Goal: Task Accomplishment & Management: Complete application form

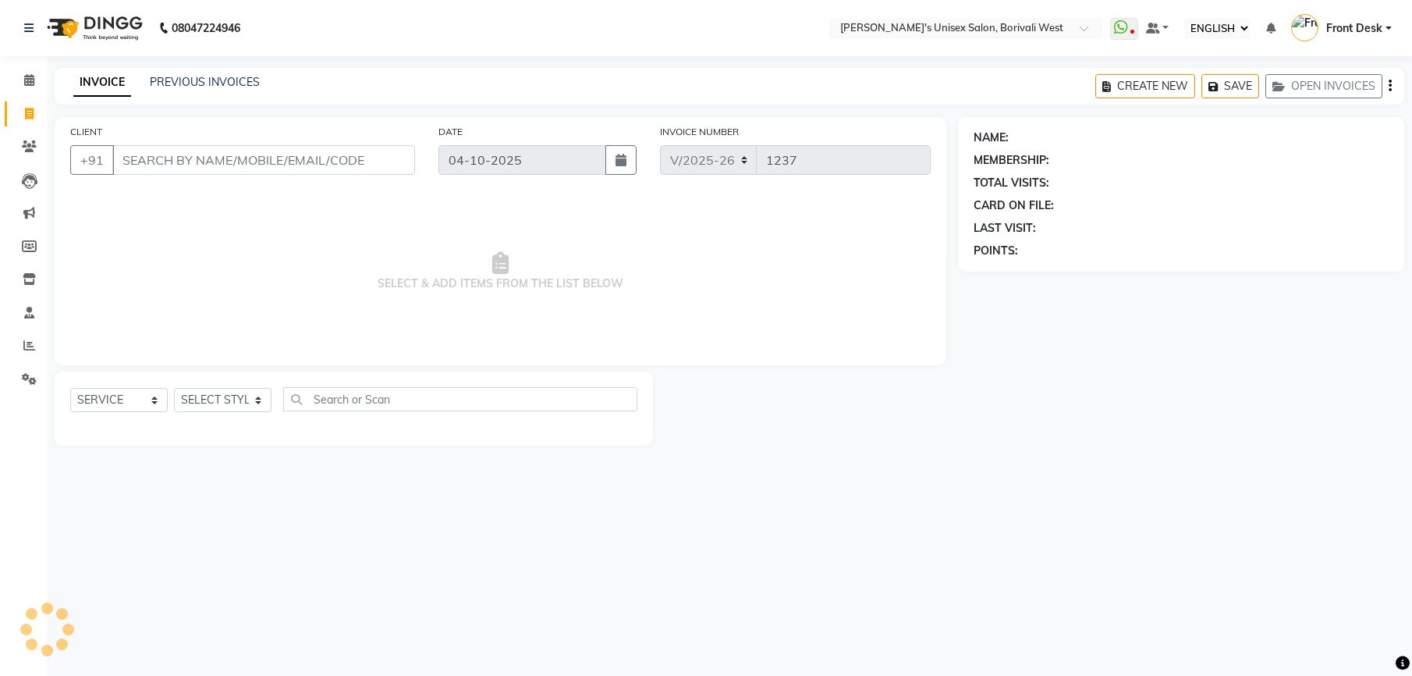
select select "ec"
select select "4025"
select select "service"
click at [256, 400] on select "SELECT STYLIST Front Desk Harsha Hemang Mamta Suchita Yash" at bounding box center [223, 400] width 98 height 24
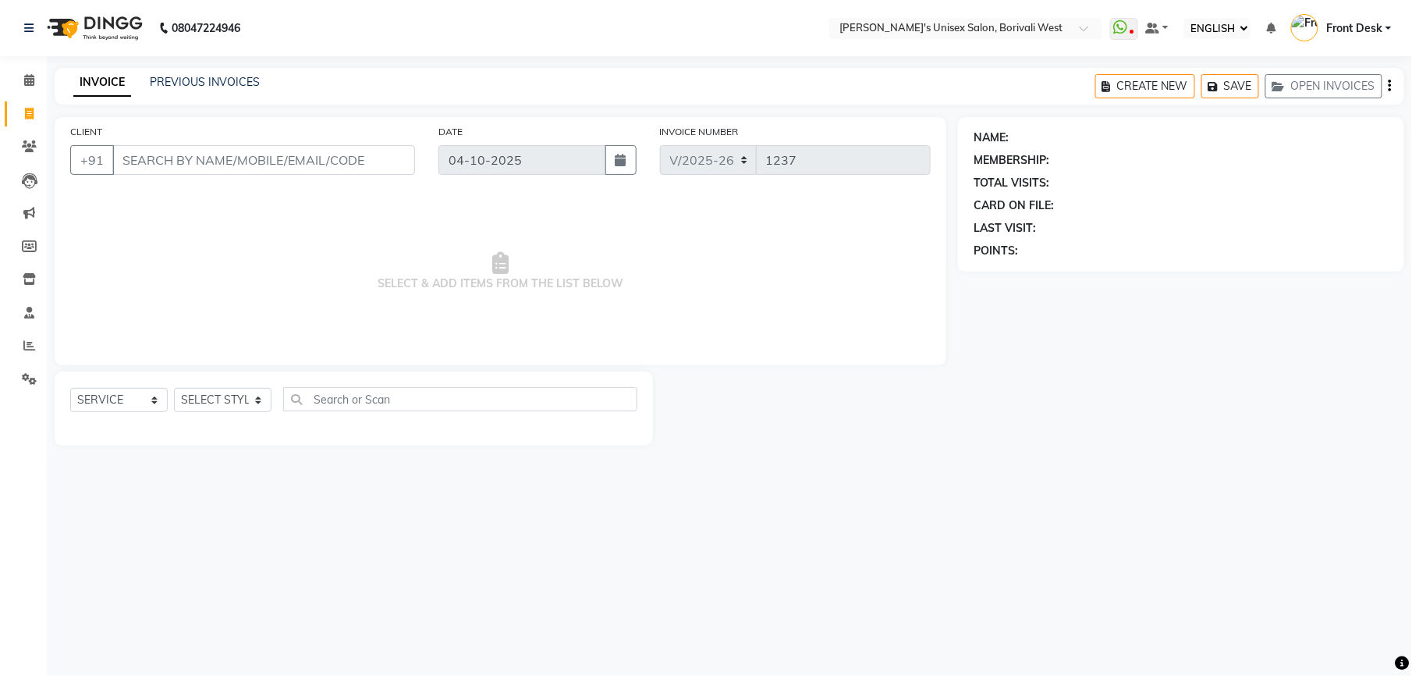
select select "25222"
click at [174, 388] on select "SELECT STYLIST Front Desk Harsha Hemang Mamta Suchita Yash" at bounding box center [223, 400] width 98 height 24
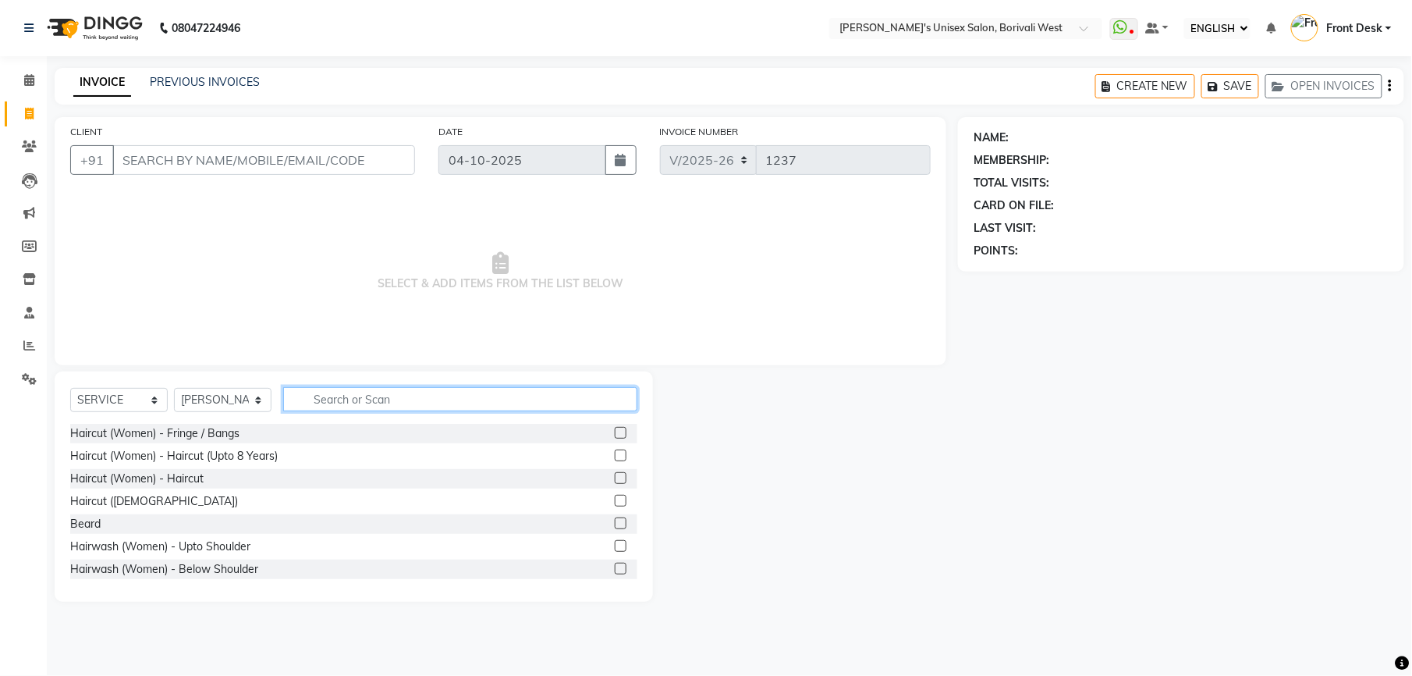
click at [353, 395] on input "text" at bounding box center [460, 399] width 354 height 24
type input "fla"
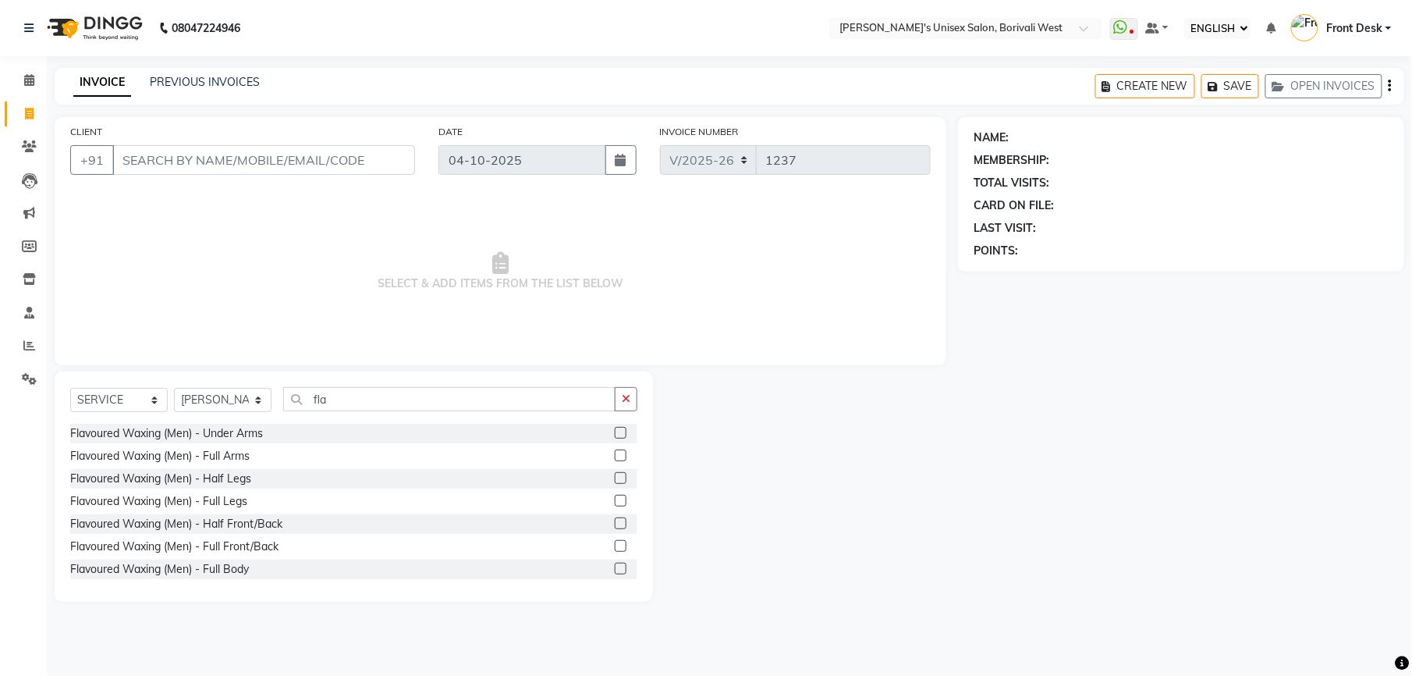
click at [615, 457] on label at bounding box center [621, 455] width 12 height 12
click at [615, 457] on input "checkbox" at bounding box center [620, 456] width 10 height 10
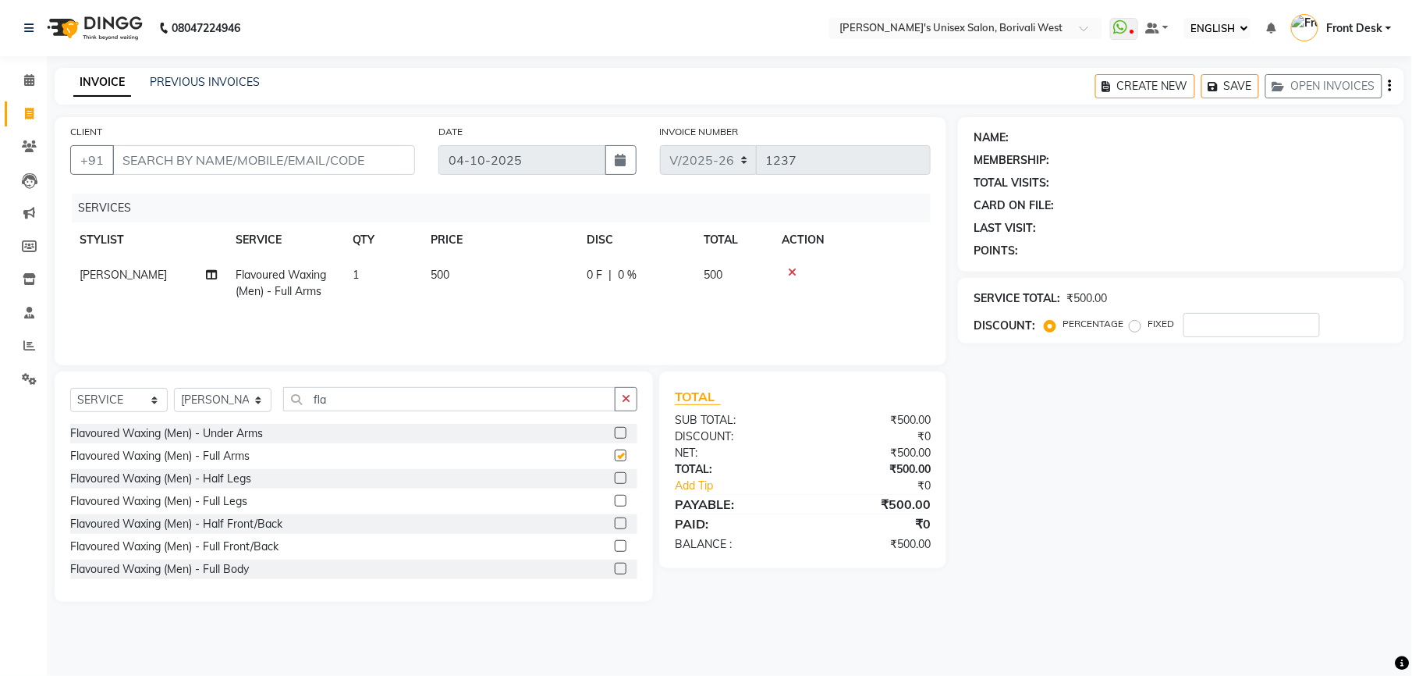
checkbox input "false"
click at [615, 497] on label at bounding box center [621, 501] width 12 height 12
click at [615, 497] on input "checkbox" at bounding box center [620, 501] width 10 height 10
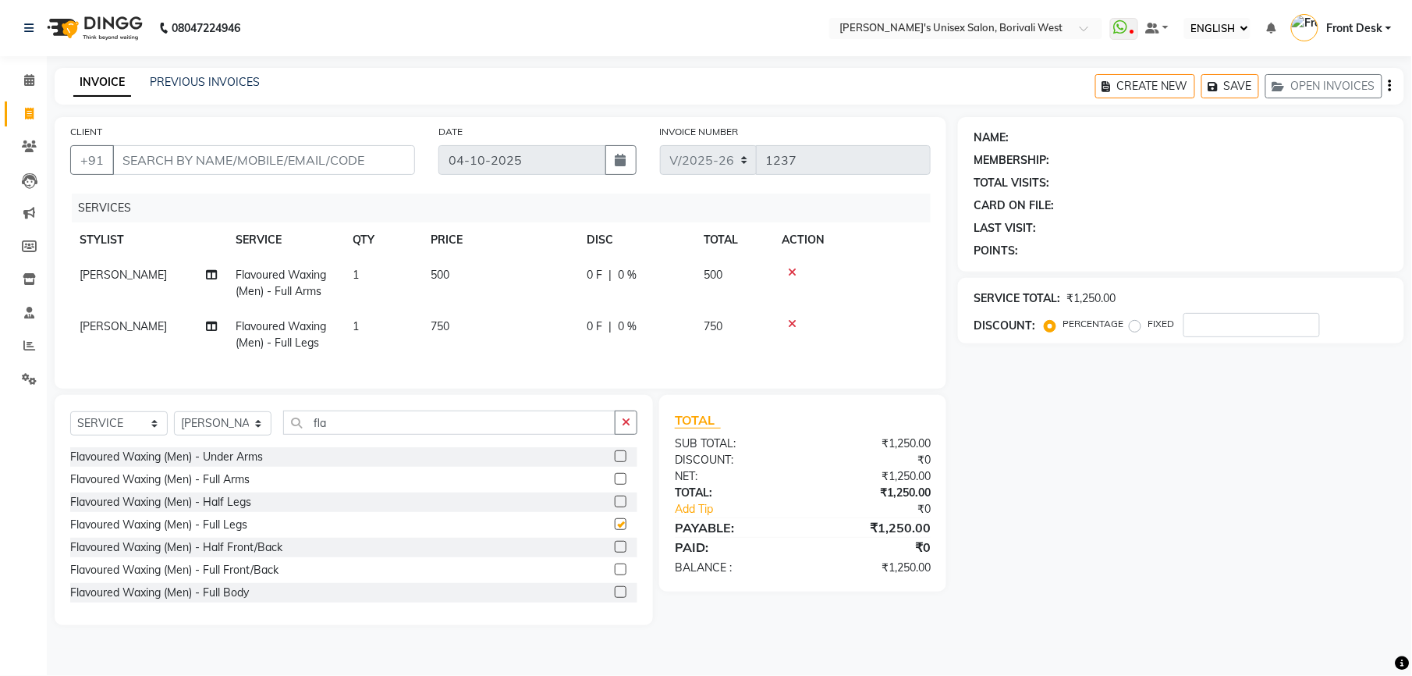
checkbox input "false"
click at [615, 462] on label at bounding box center [621, 456] width 12 height 12
click at [615, 462] on input "checkbox" at bounding box center [620, 457] width 10 height 10
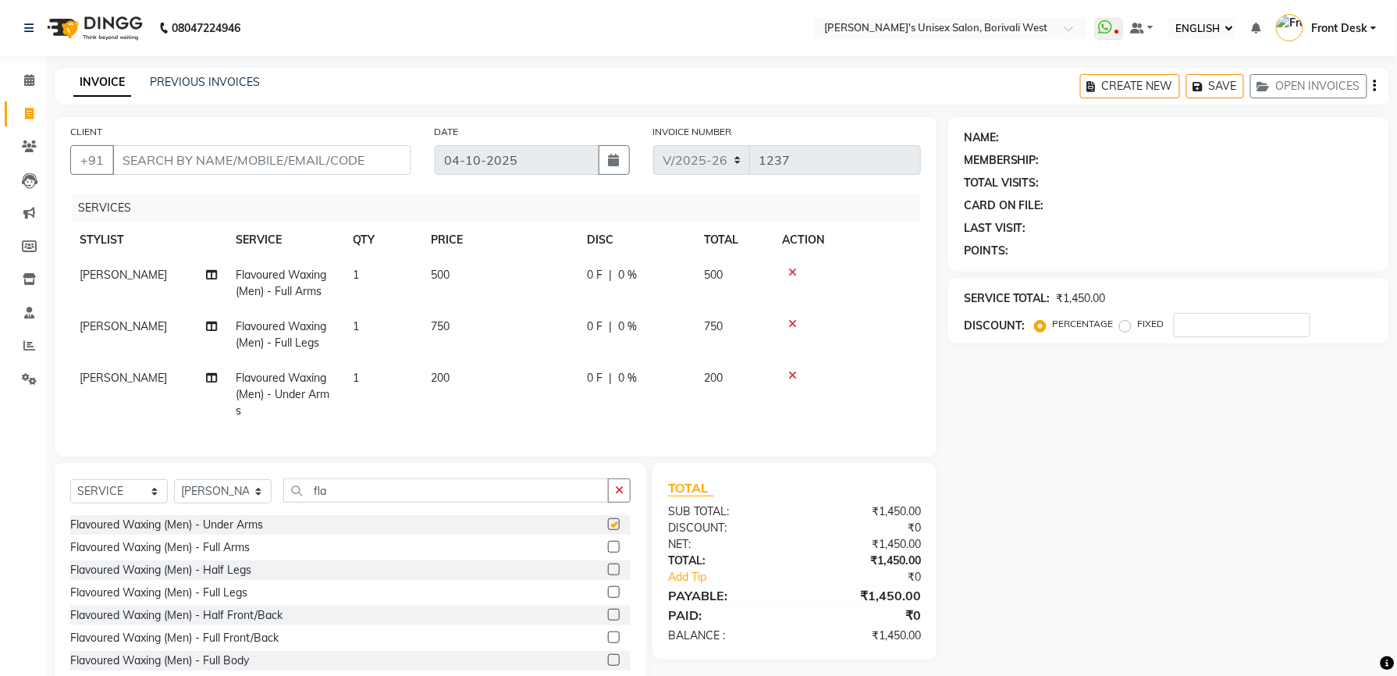
checkbox input "false"
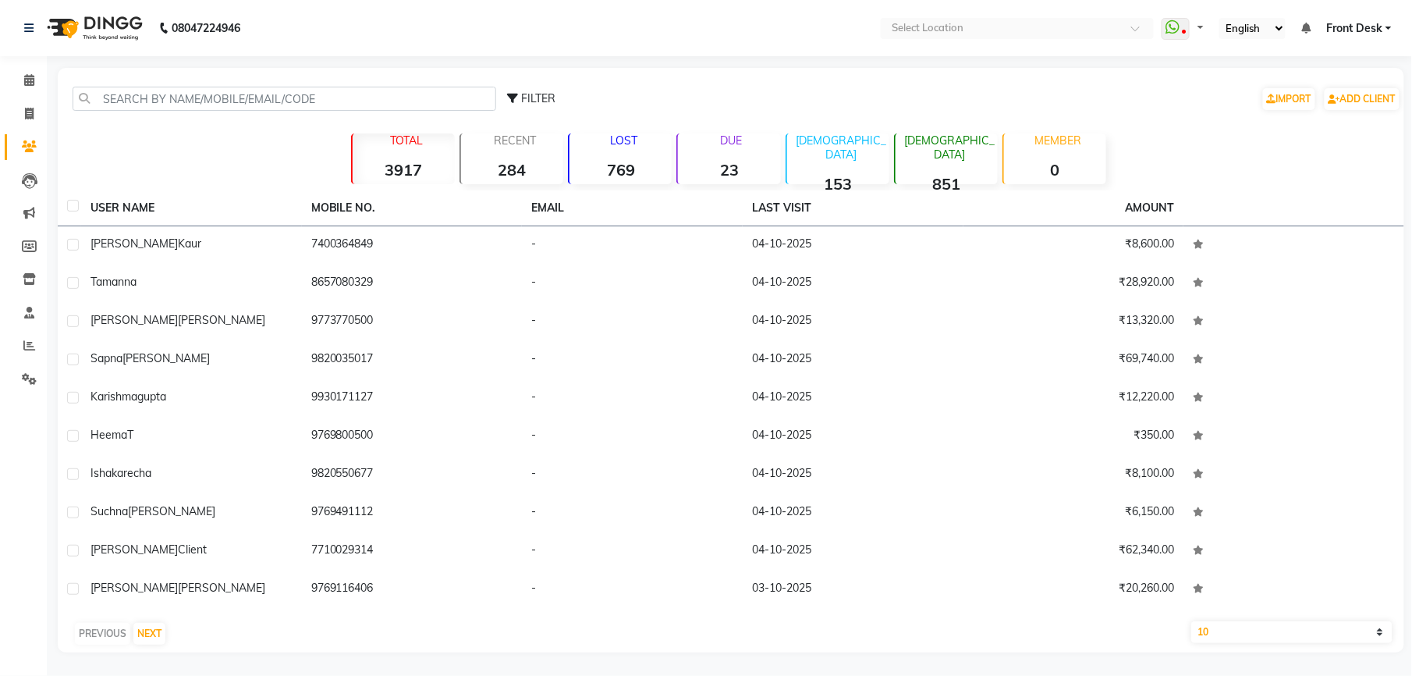
select select "ec"
click at [27, 114] on icon at bounding box center [29, 114] width 9 height 12
select select "service"
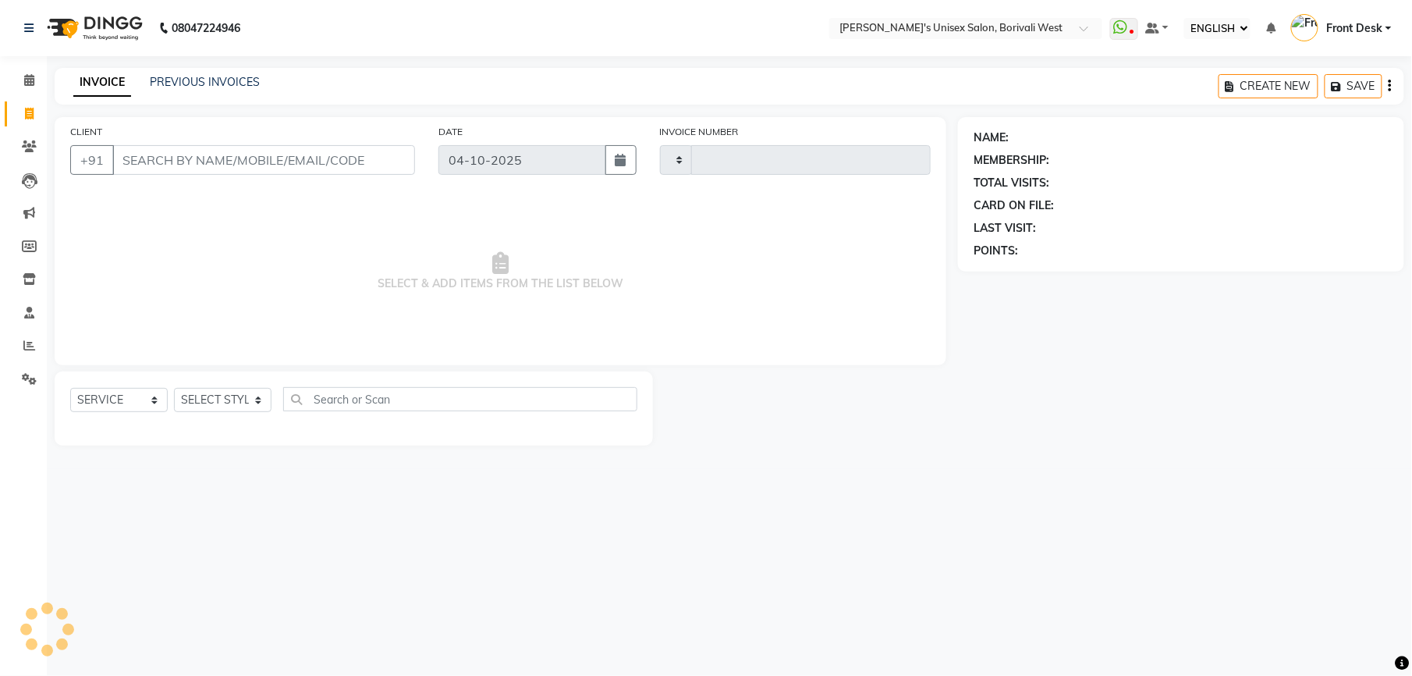
type input "1237"
select select "4025"
click at [27, 114] on icon at bounding box center [29, 114] width 9 height 12
select select "service"
select select "4025"
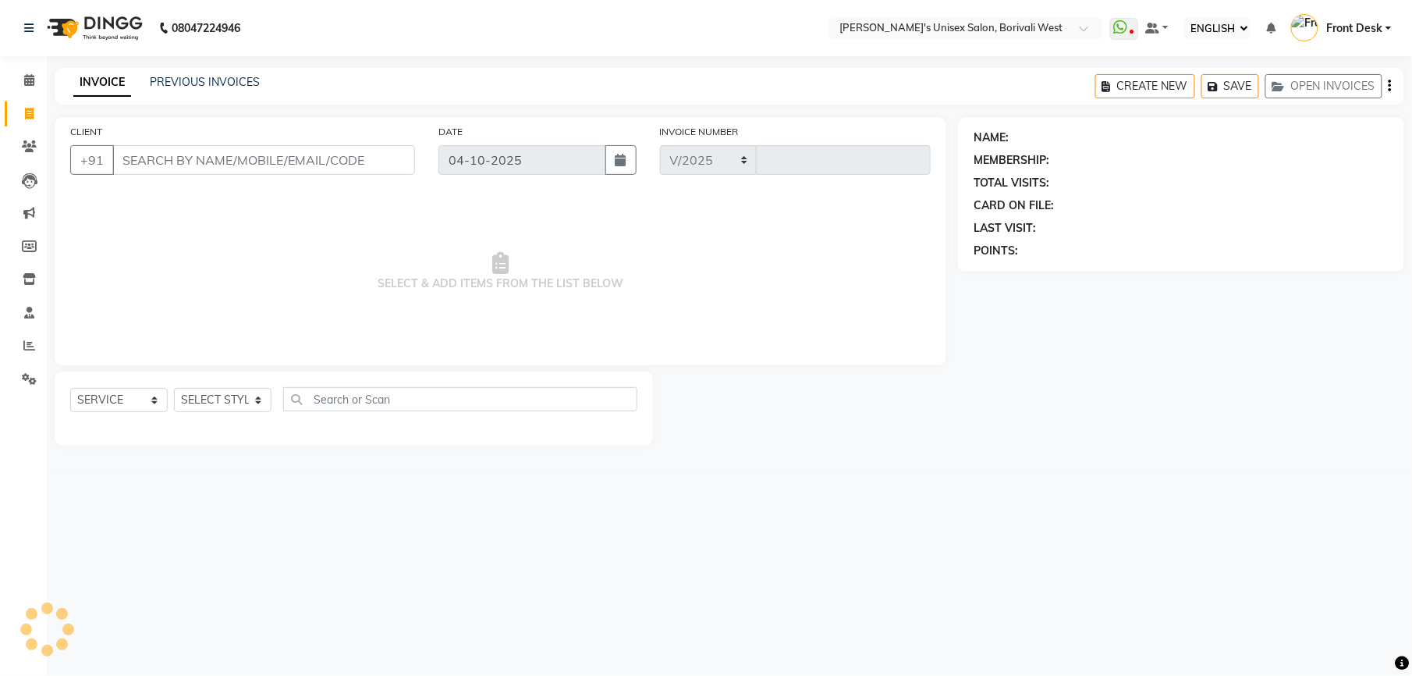
type input "1237"
click at [228, 400] on select "SELECT STYLIST Front Desk Harsha Hemang Mamta Suchita Yash" at bounding box center [223, 400] width 98 height 24
select select "20336"
click at [174, 388] on select "SELECT STYLIST Front Desk Harsha Hemang Mamta Suchita Yash" at bounding box center [223, 400] width 98 height 24
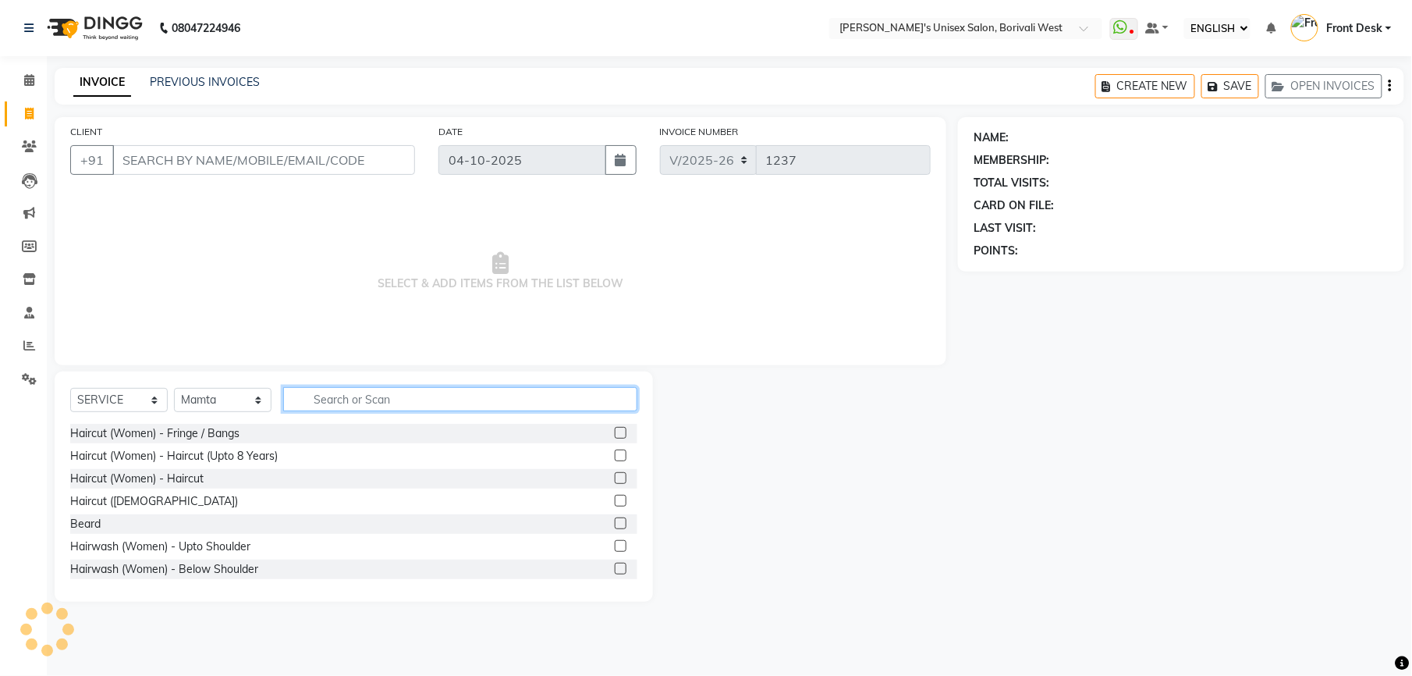
click at [387, 403] on input "text" at bounding box center [460, 399] width 354 height 24
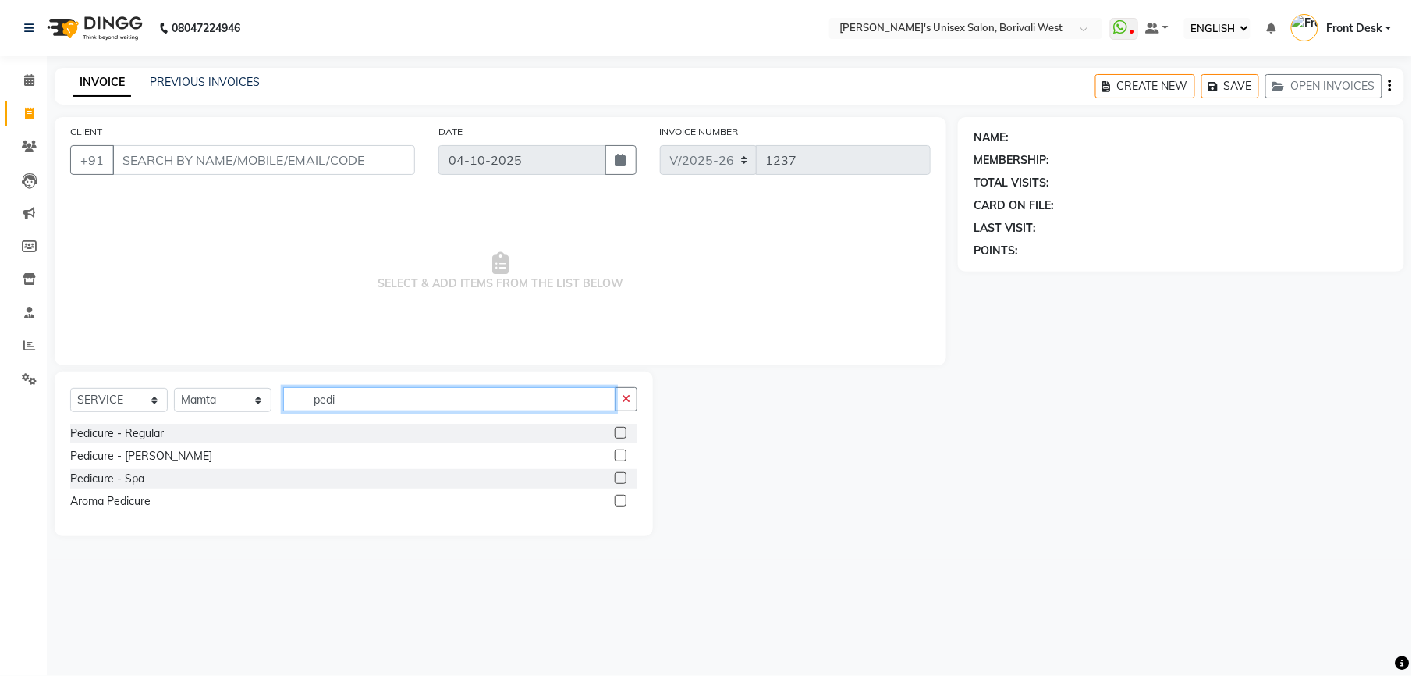
type input "pedi"
click at [621, 437] on label at bounding box center [621, 433] width 12 height 12
click at [621, 437] on input "checkbox" at bounding box center [620, 433] width 10 height 10
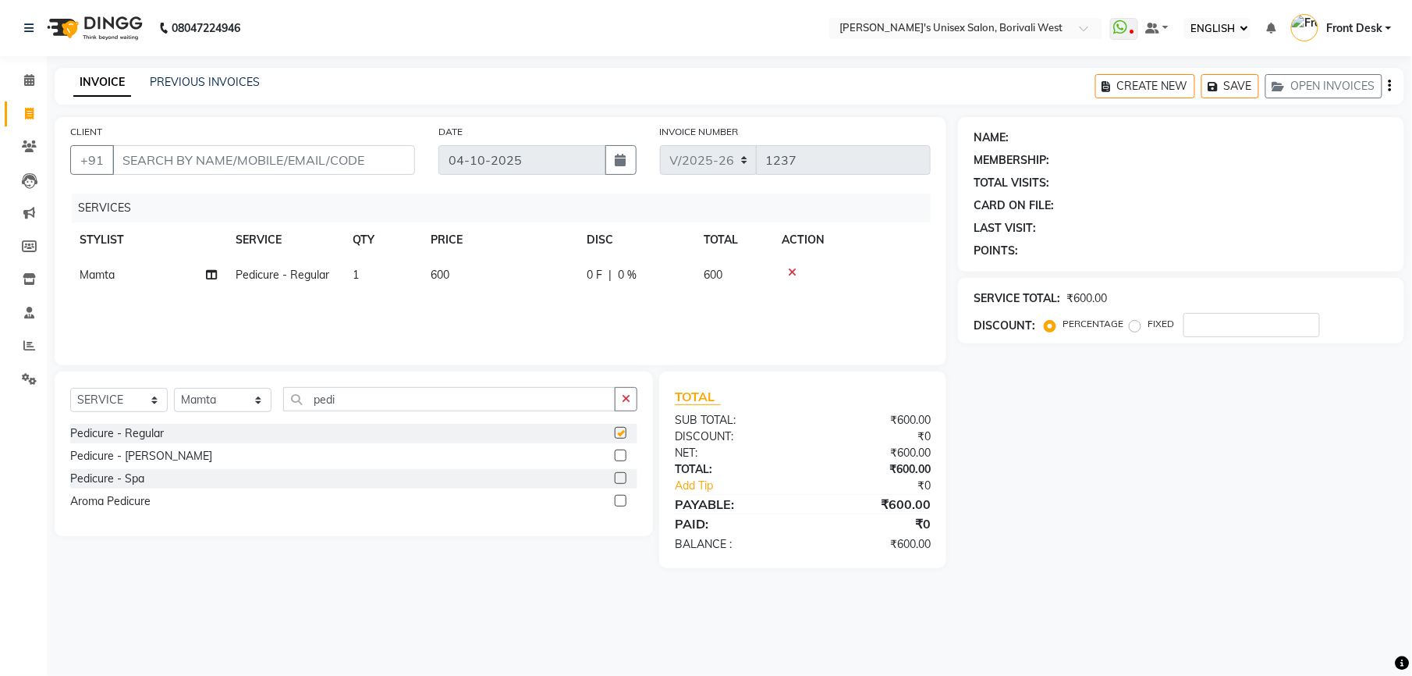
checkbox input "false"
click at [625, 403] on icon "button" at bounding box center [626, 398] width 9 height 11
type input "mani"
click at [621, 432] on label at bounding box center [621, 433] width 12 height 12
click at [621, 432] on input "checkbox" at bounding box center [620, 433] width 10 height 10
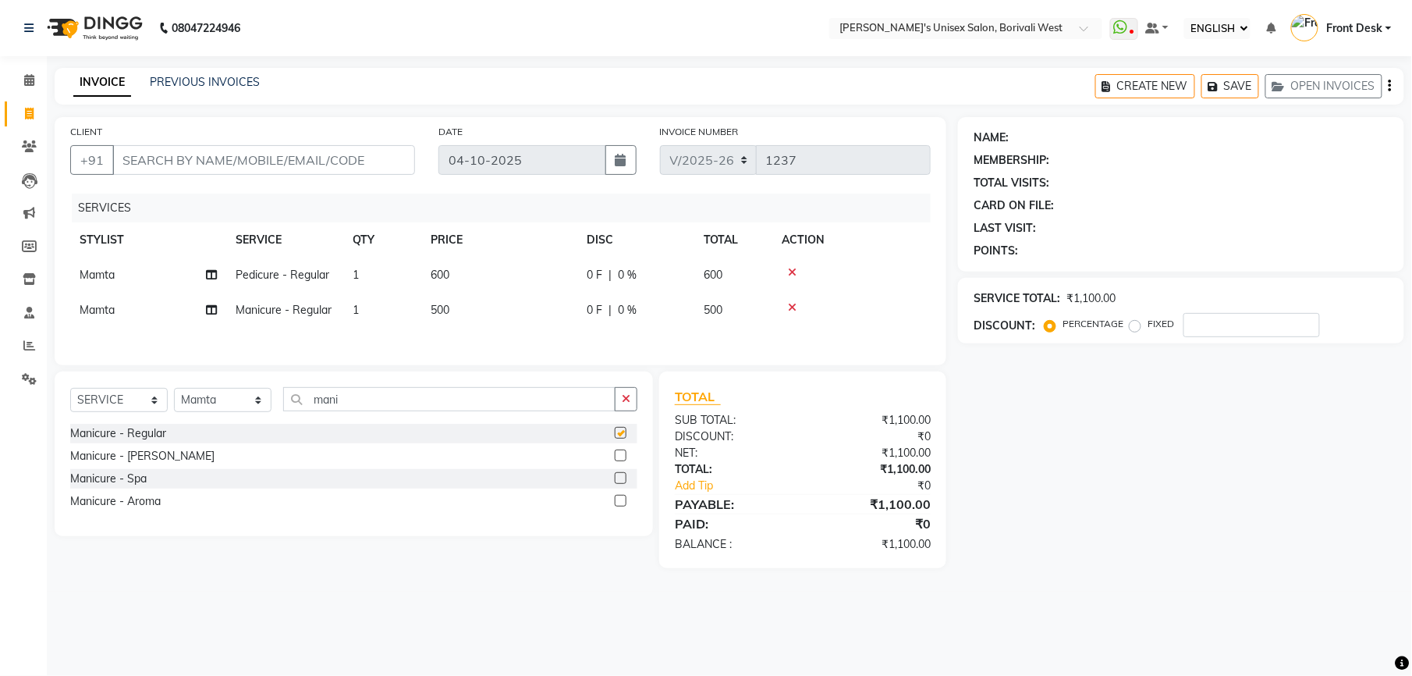
checkbox input "false"
click at [629, 403] on icon "button" at bounding box center [626, 398] width 9 height 11
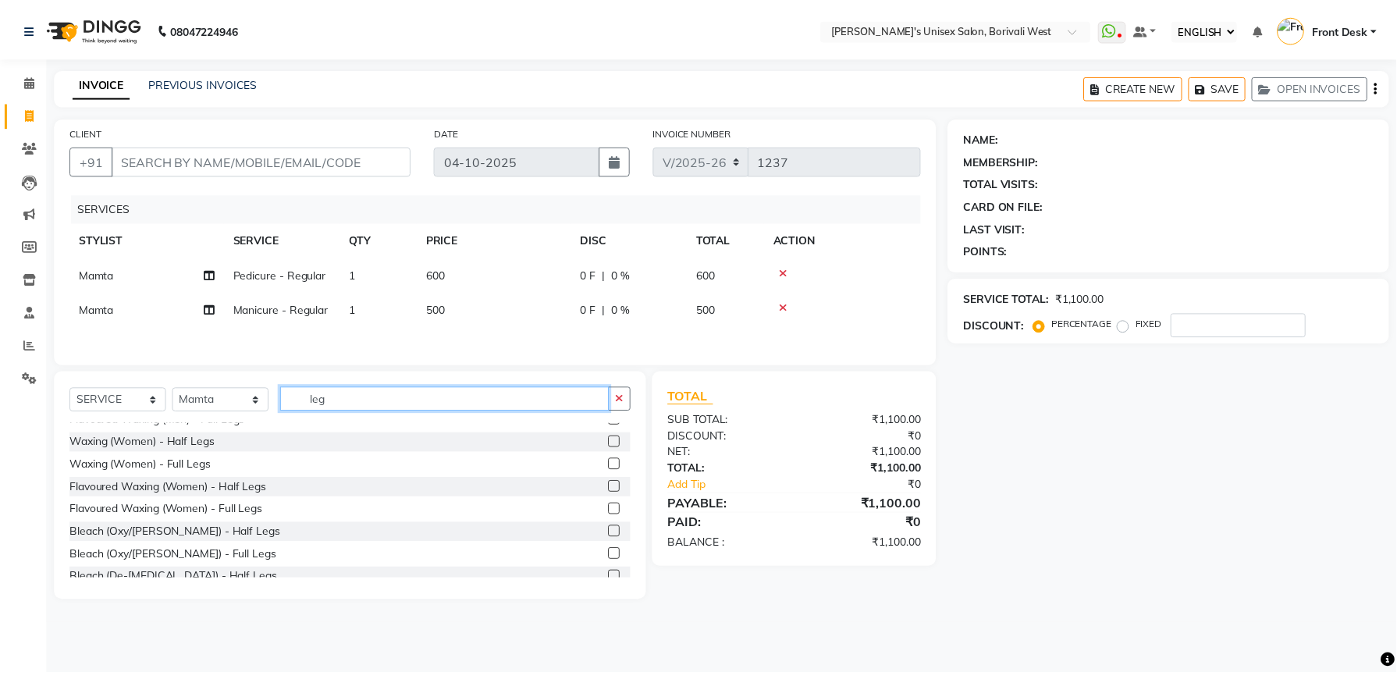
scroll to position [80, 0]
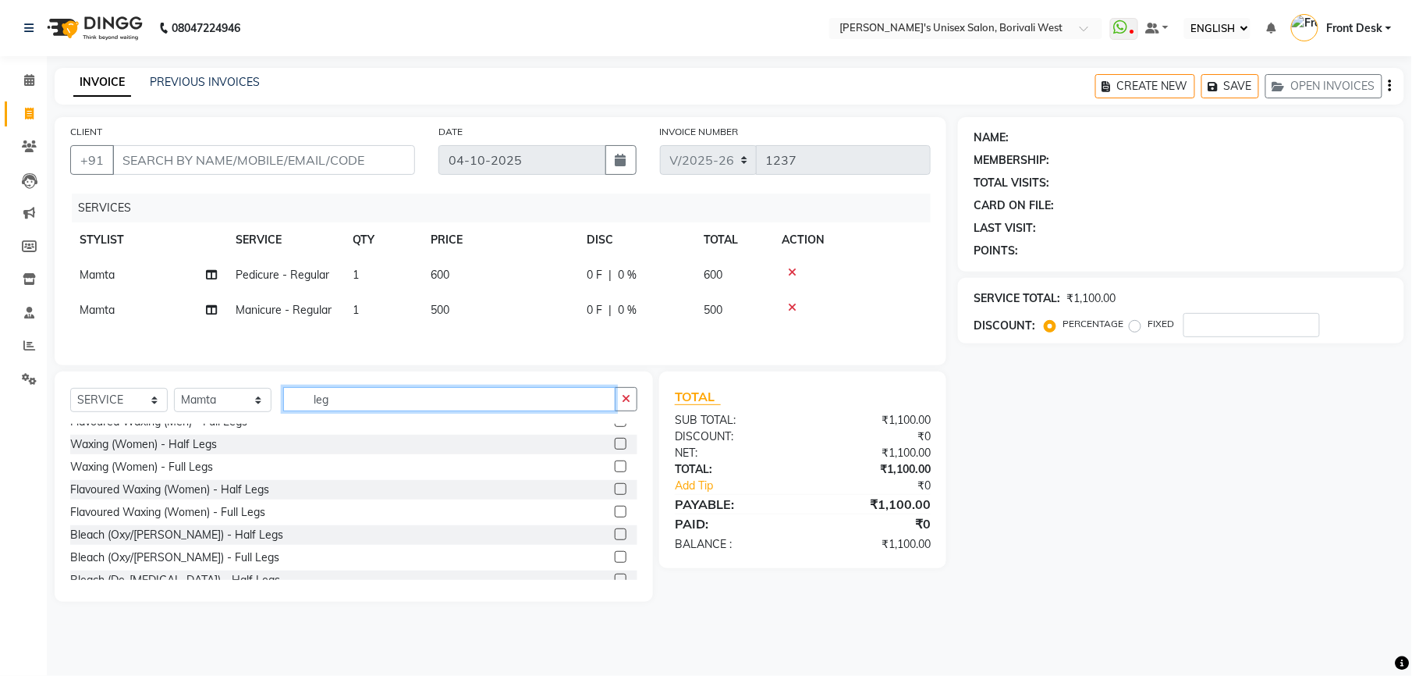
type input "leg"
click at [615, 516] on label at bounding box center [621, 512] width 12 height 12
click at [615, 516] on input "checkbox" at bounding box center [620, 512] width 10 height 10
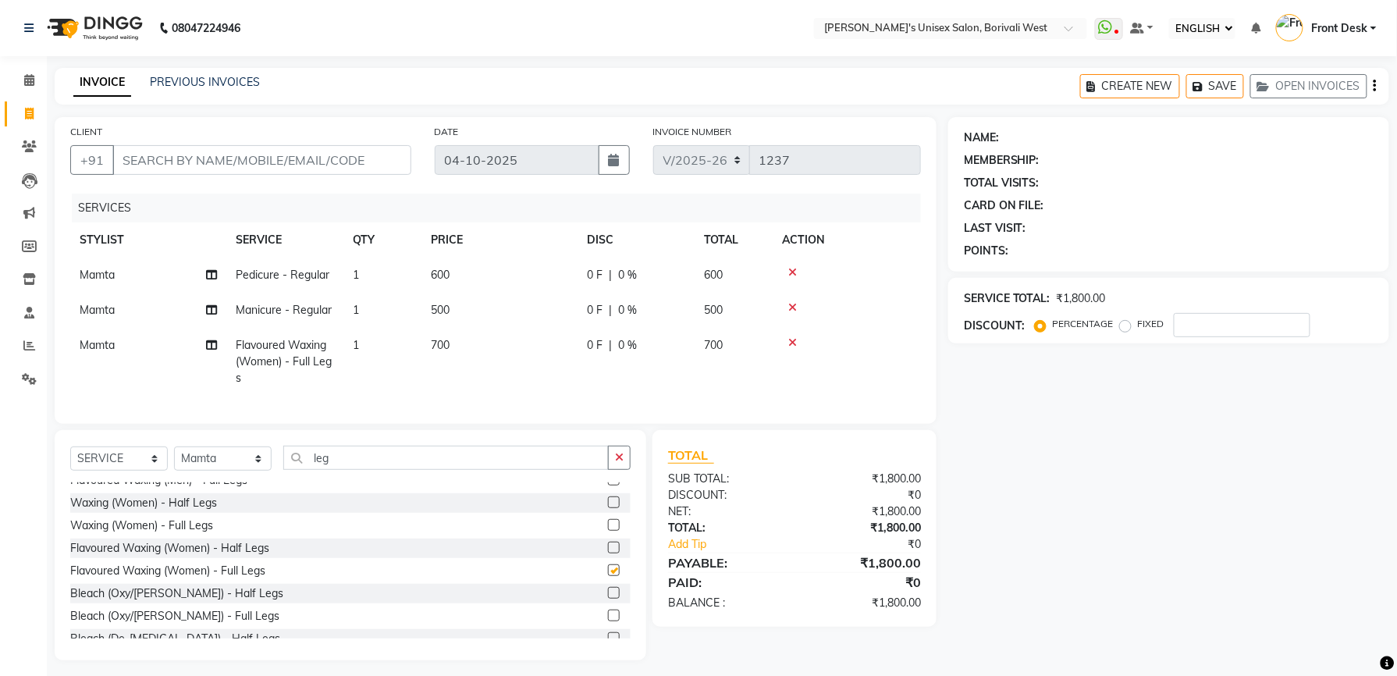
checkbox input "false"
click at [616, 463] on icon "button" at bounding box center [619, 457] width 9 height 11
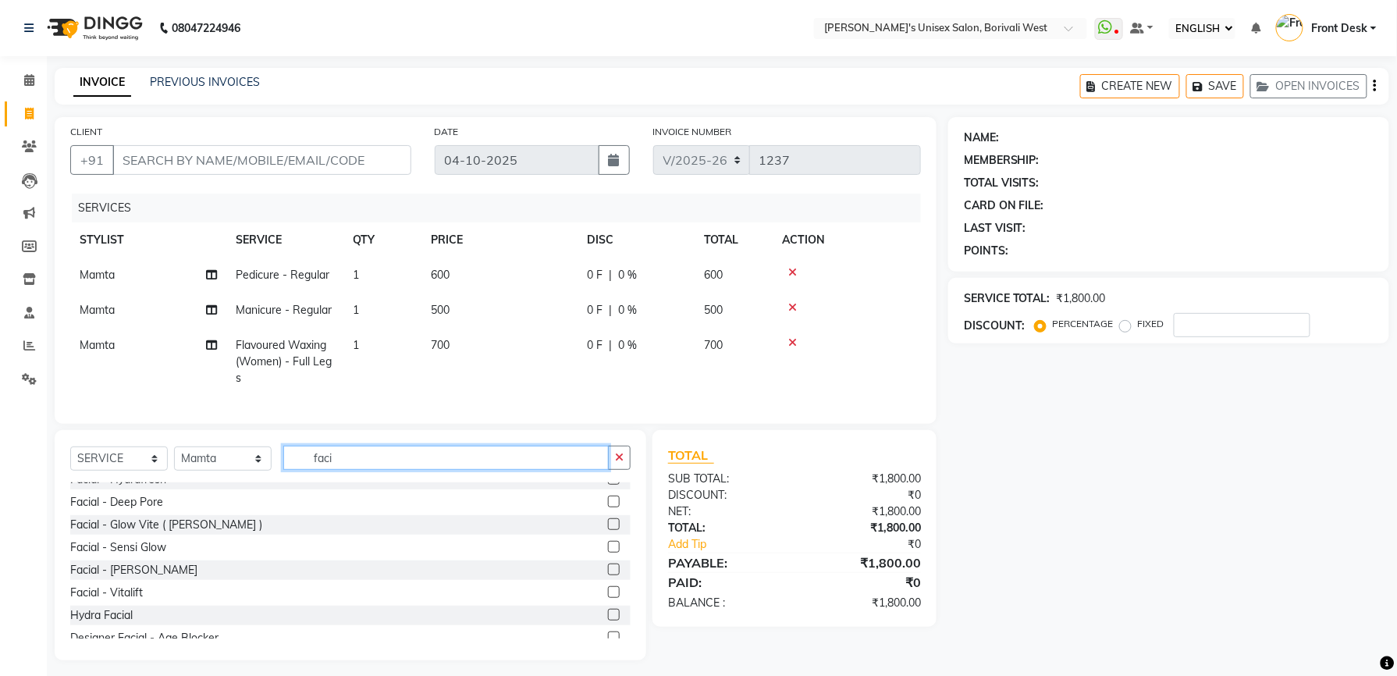
scroll to position [0, 0]
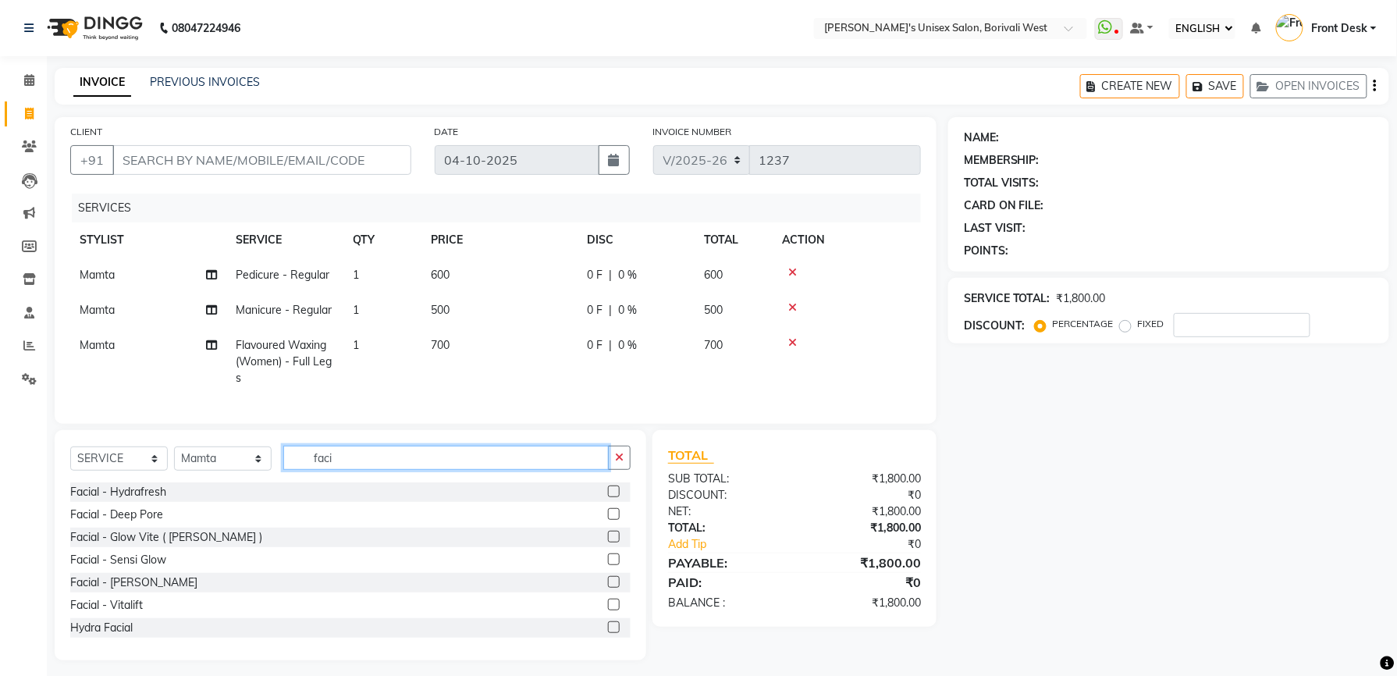
type input "faci"
click at [608, 542] on label at bounding box center [614, 537] width 12 height 12
click at [608, 542] on input "checkbox" at bounding box center [613, 537] width 10 height 10
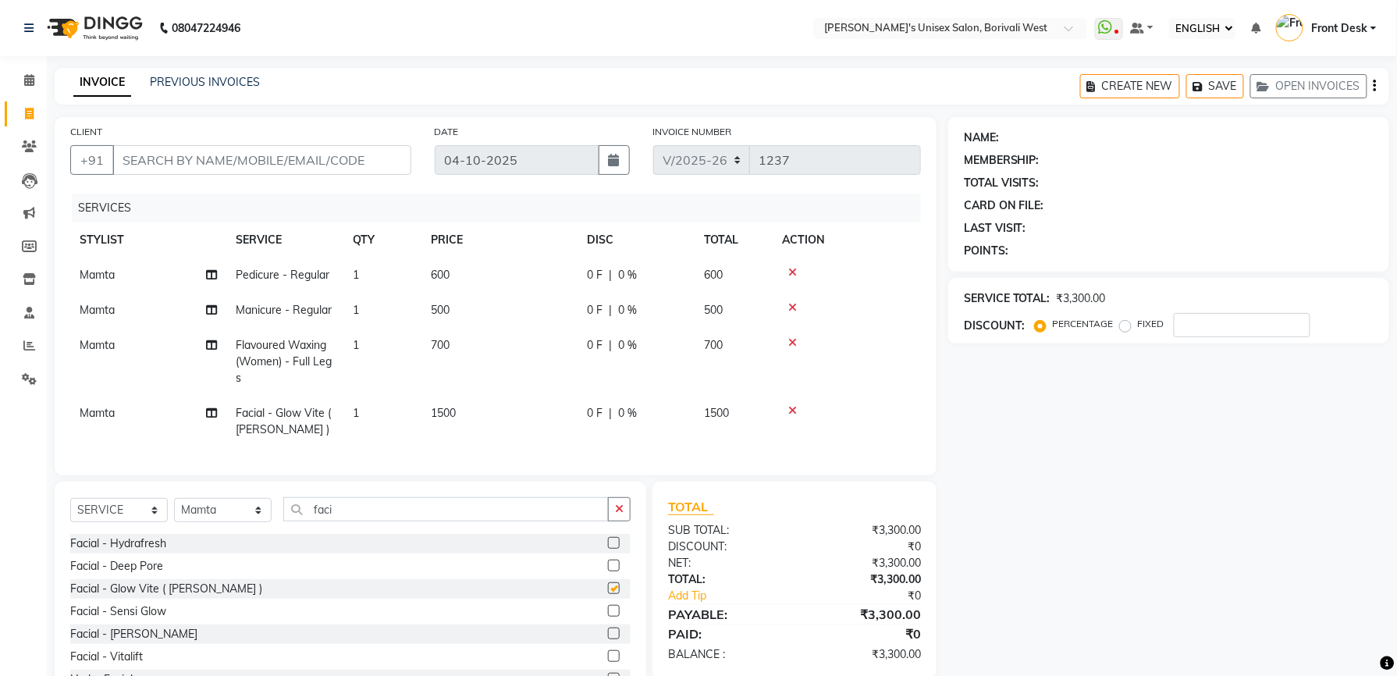
checkbox input "false"
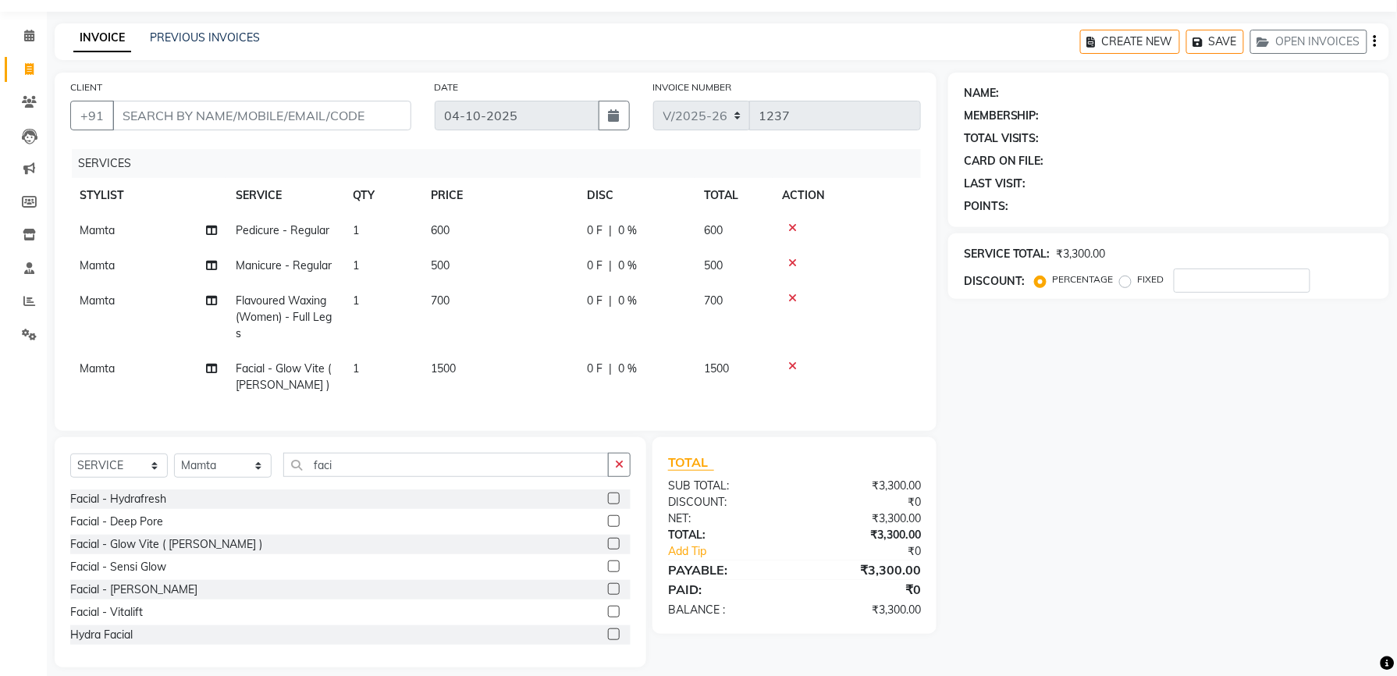
scroll to position [39, 0]
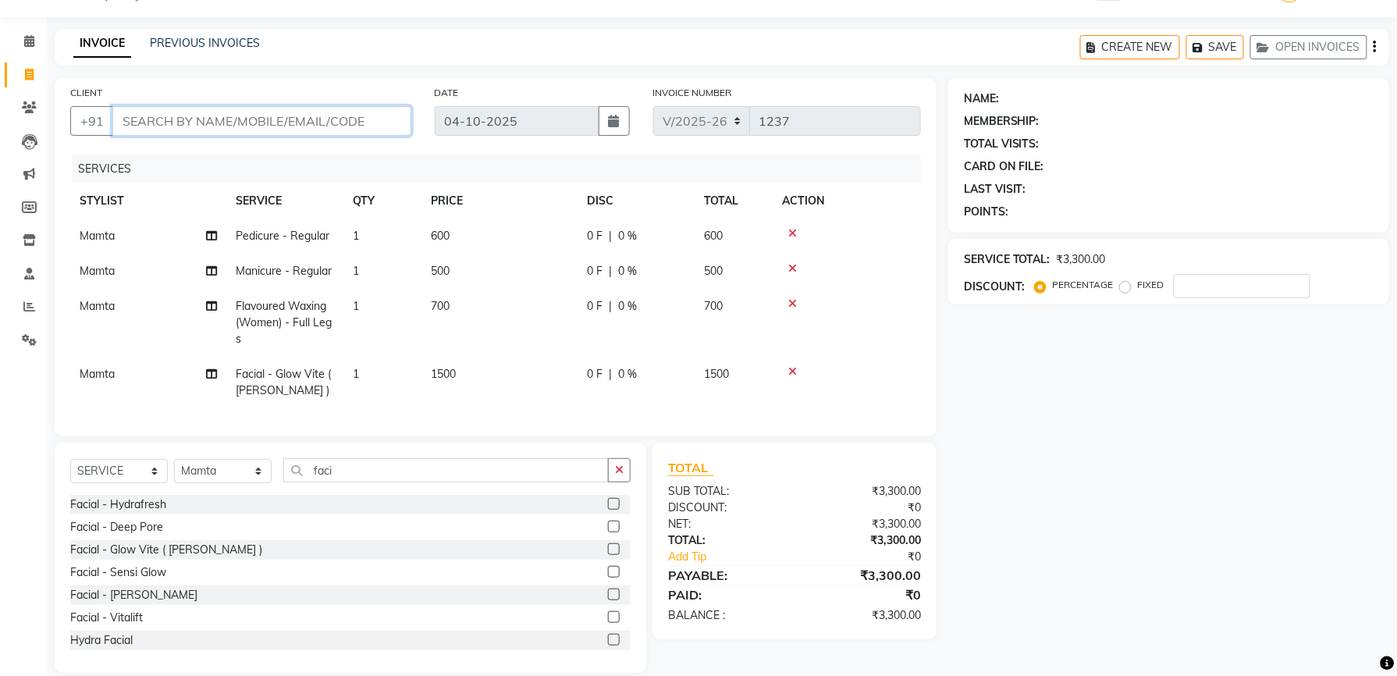
click at [254, 119] on input "CLIENT" at bounding box center [261, 121] width 299 height 30
type input "7"
type input "0"
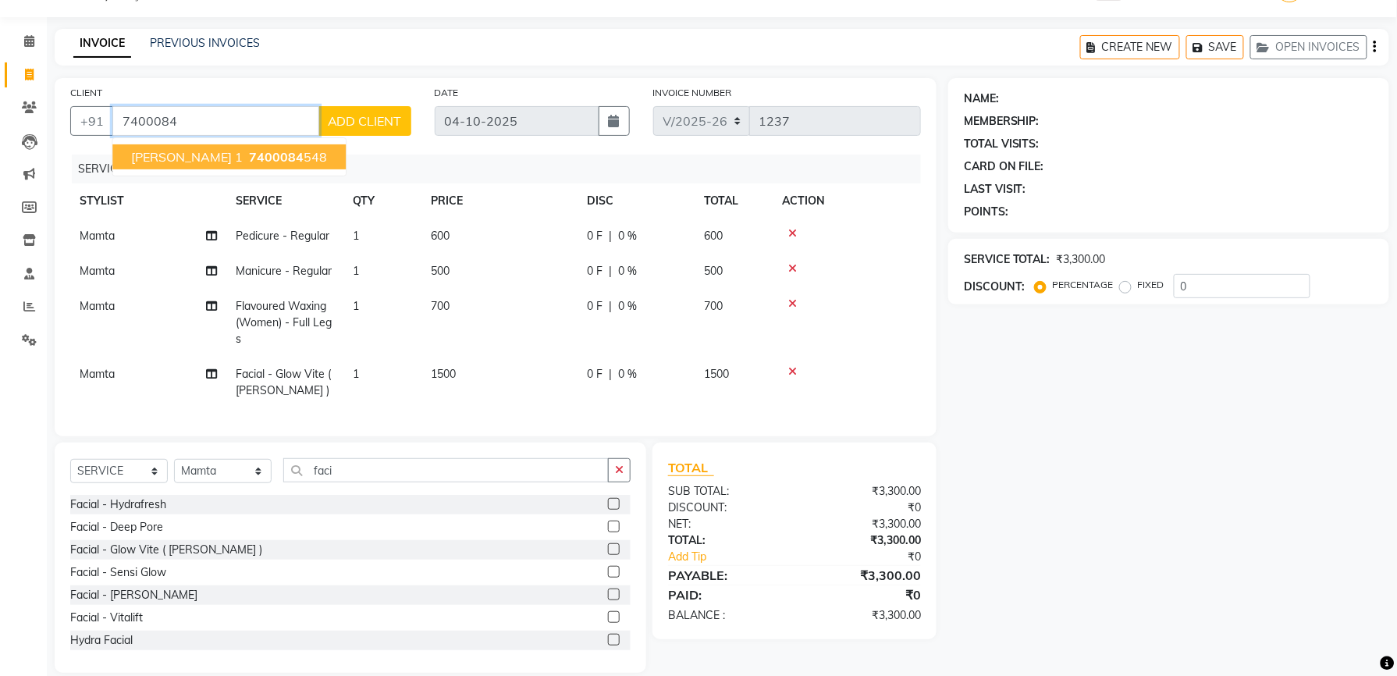
click at [249, 156] on span "7400084" at bounding box center [276, 157] width 55 height 16
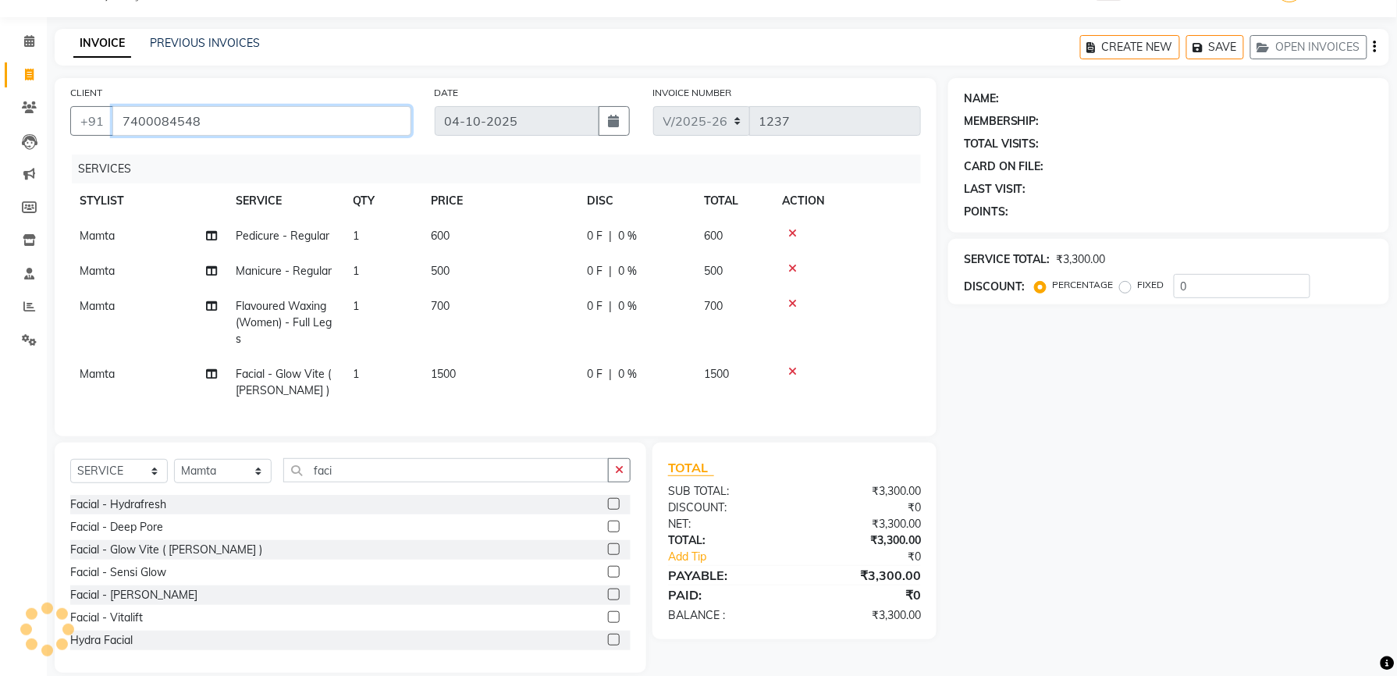
type input "7400084548"
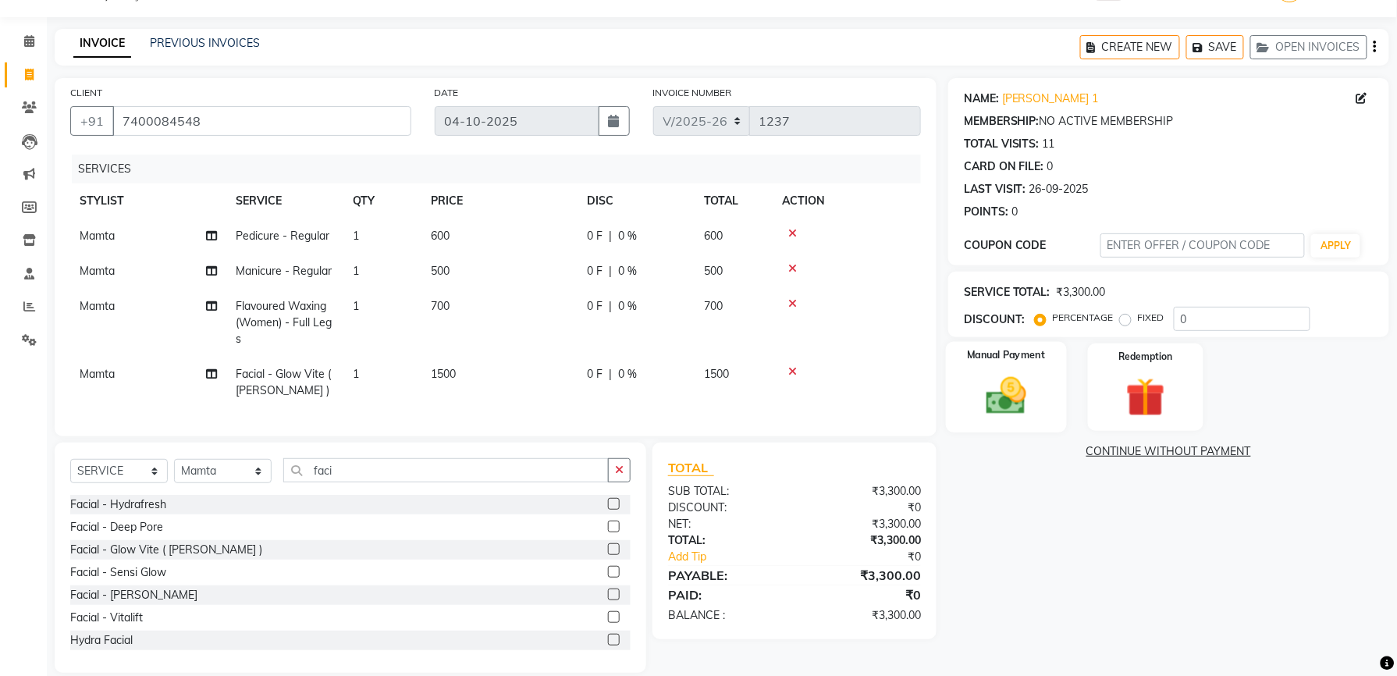
click at [990, 372] on img at bounding box center [1006, 395] width 66 height 47
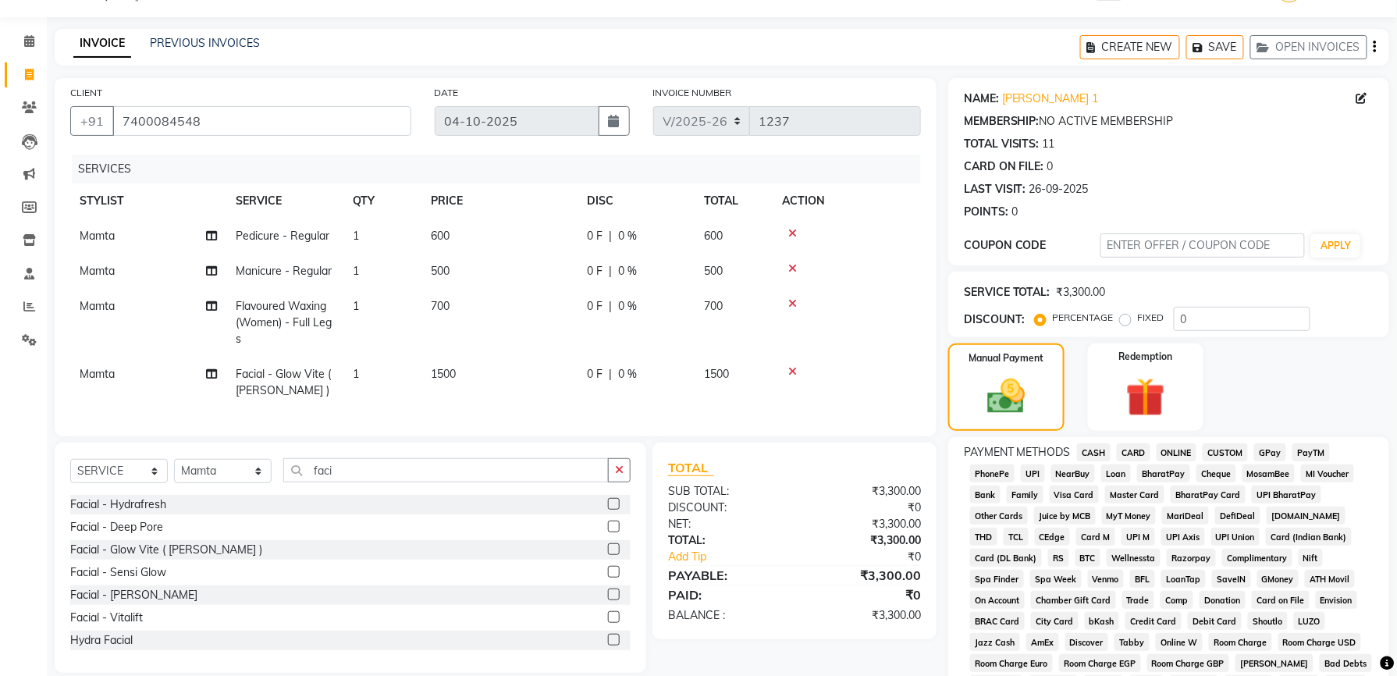
click at [1264, 446] on span "GPay" at bounding box center [1270, 452] width 32 height 18
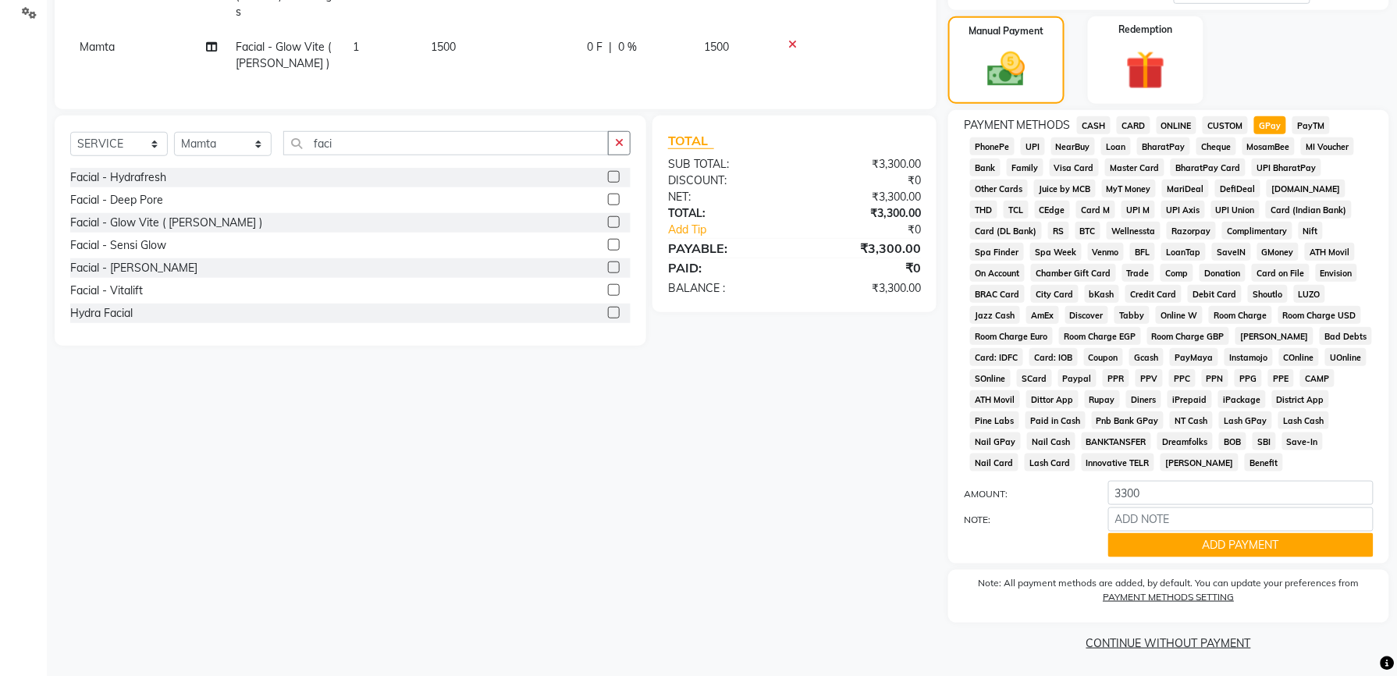
scroll to position [372, 0]
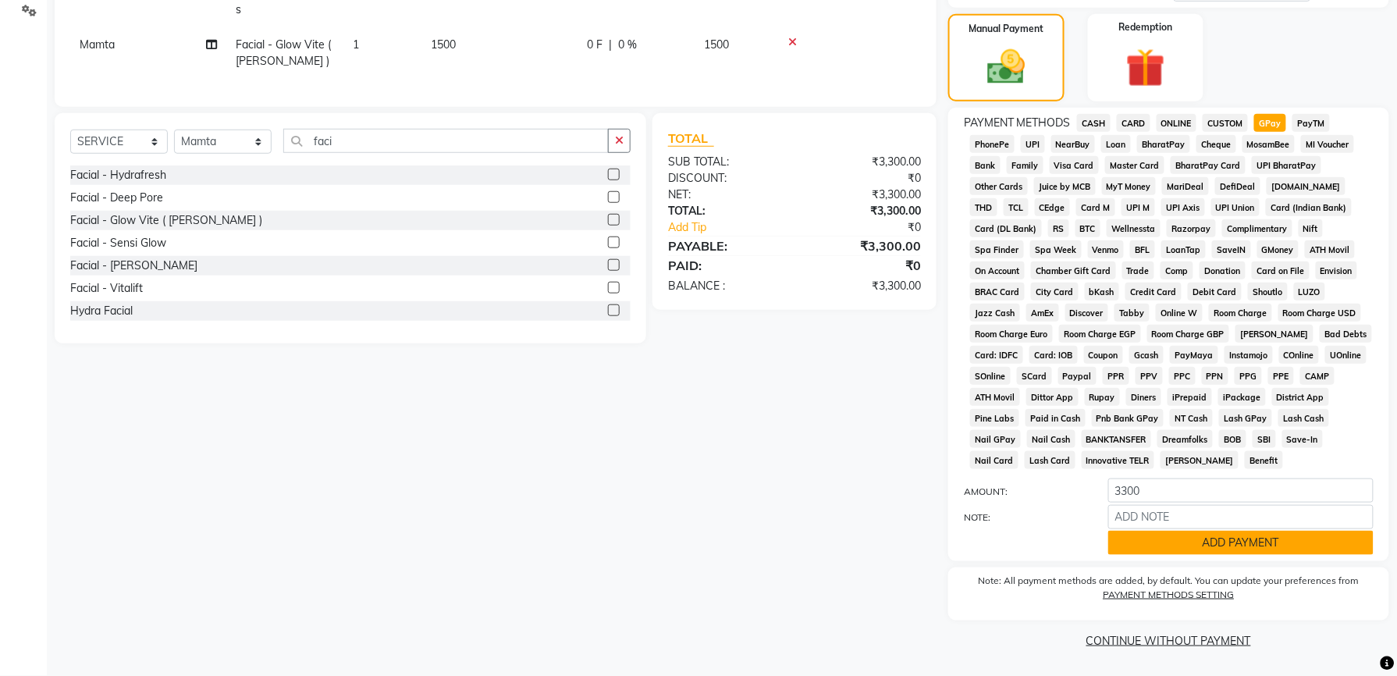
click at [1240, 542] on button "ADD PAYMENT" at bounding box center [1240, 543] width 265 height 24
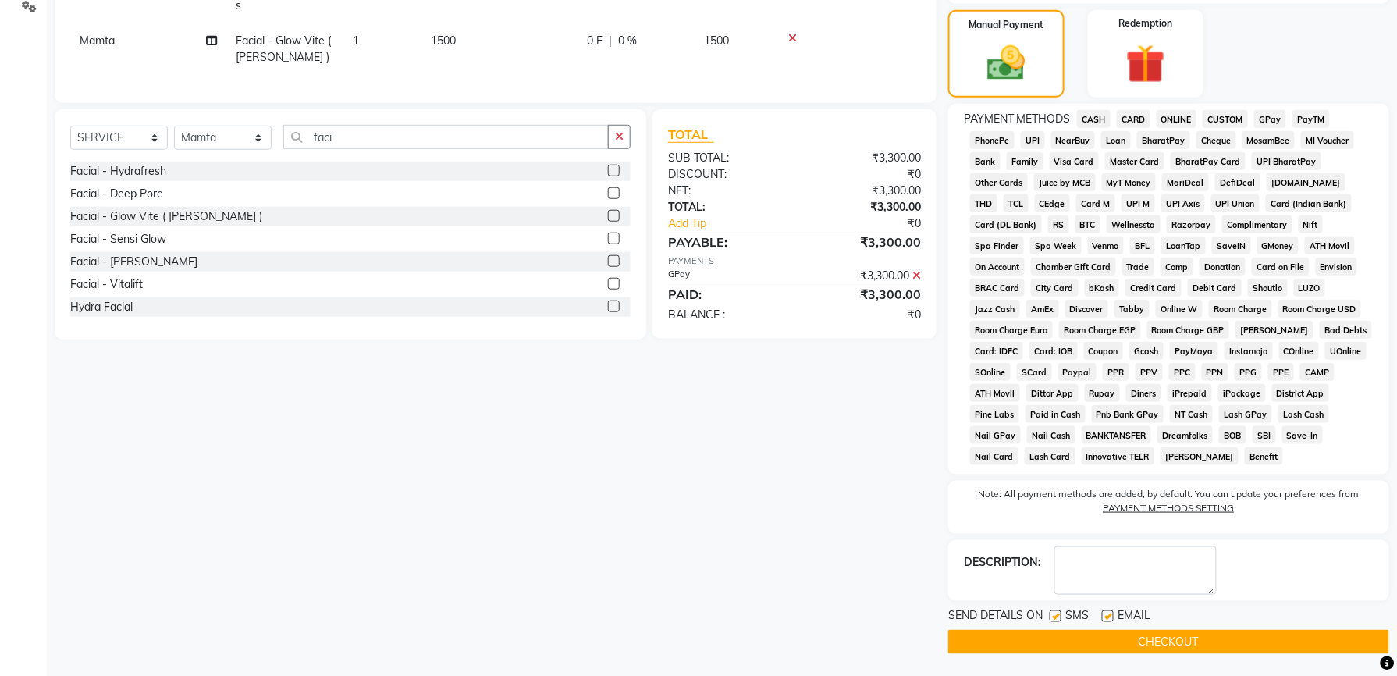
click at [1181, 638] on button "CHECKOUT" at bounding box center [1168, 642] width 441 height 24
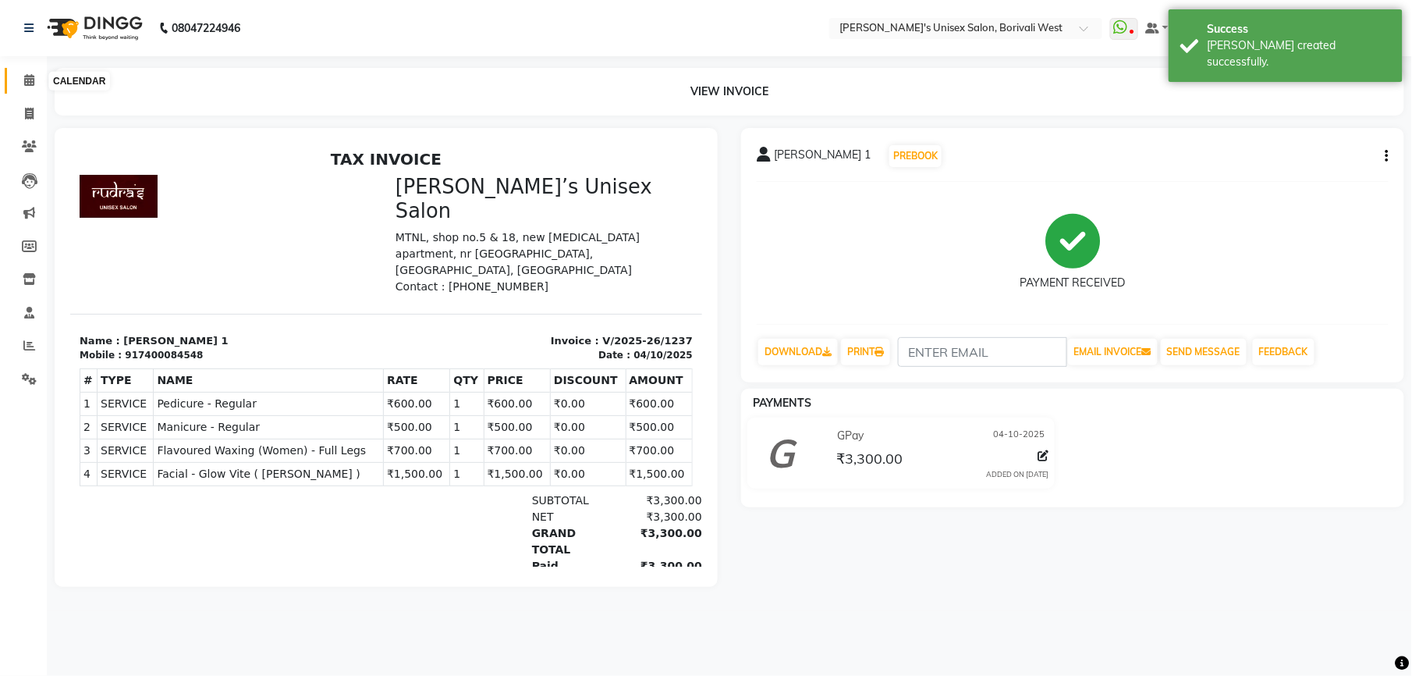
click at [26, 80] on icon at bounding box center [29, 80] width 10 height 12
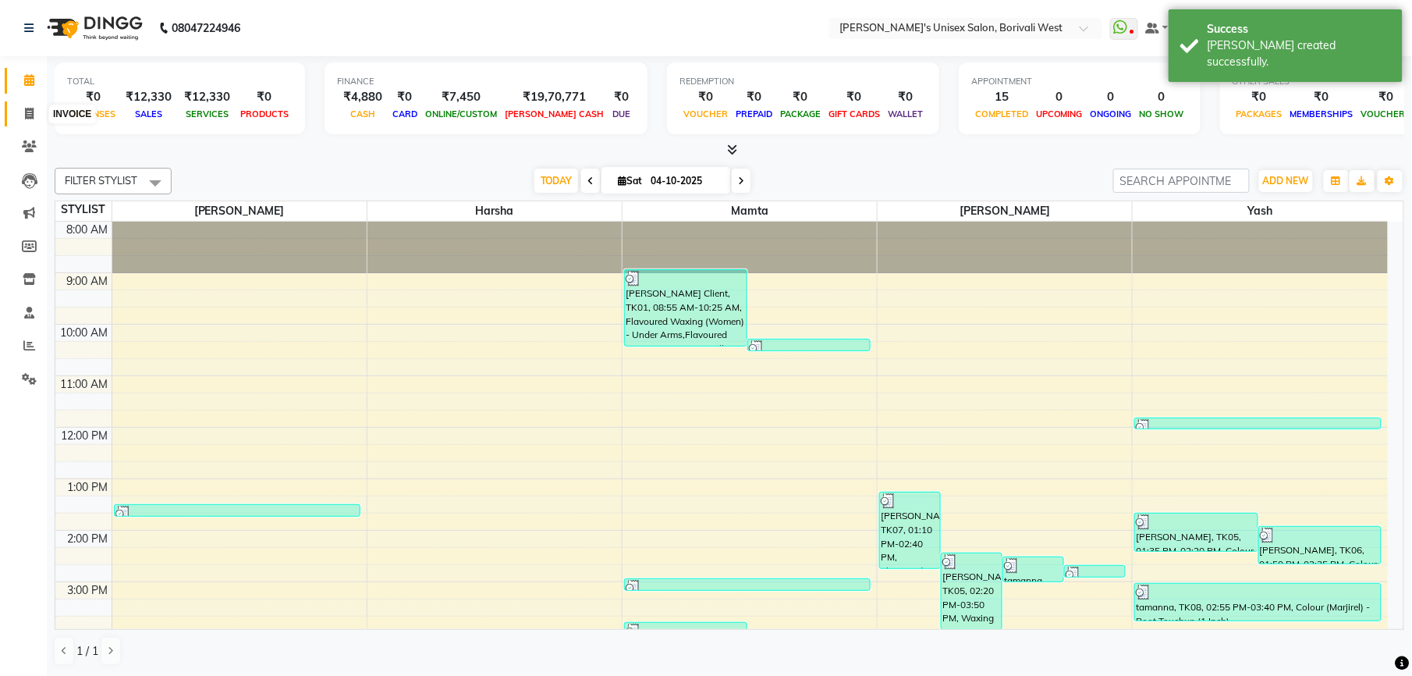
click at [27, 114] on icon at bounding box center [29, 114] width 9 height 12
select select "service"
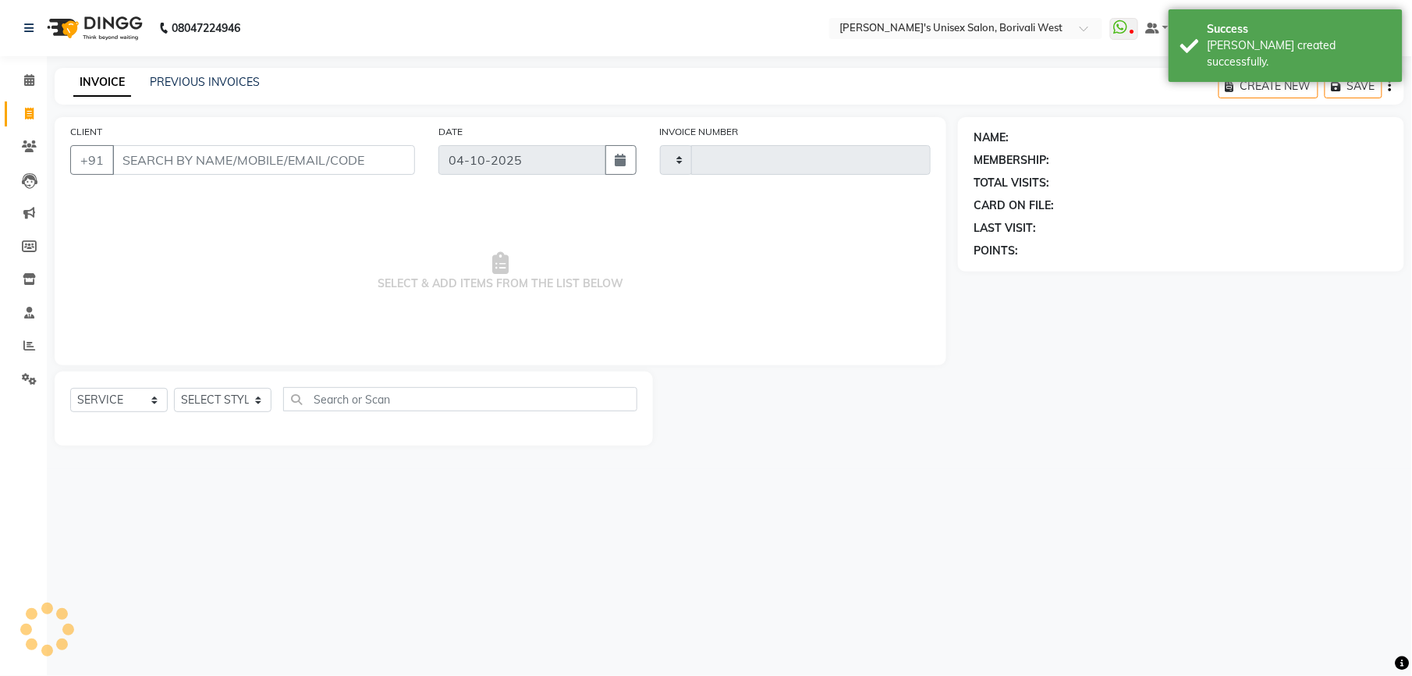
type input "1238"
select select "4025"
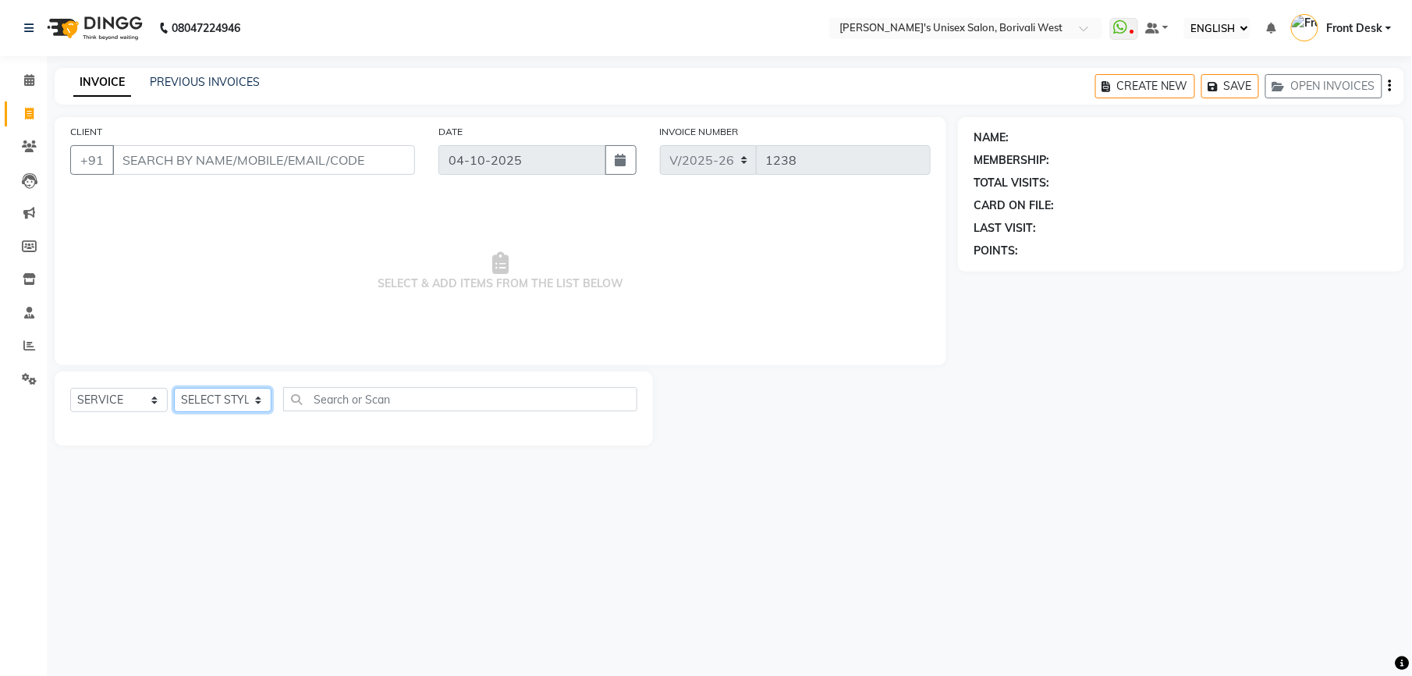
click at [250, 398] on select "SELECT STYLIST Front Desk Harsha Hemang Mamta Suchita Yash" at bounding box center [223, 400] width 98 height 24
select select "25222"
click at [174, 388] on select "SELECT STYLIST Front Desk Harsha Hemang Mamta Suchita Yash" at bounding box center [223, 400] width 98 height 24
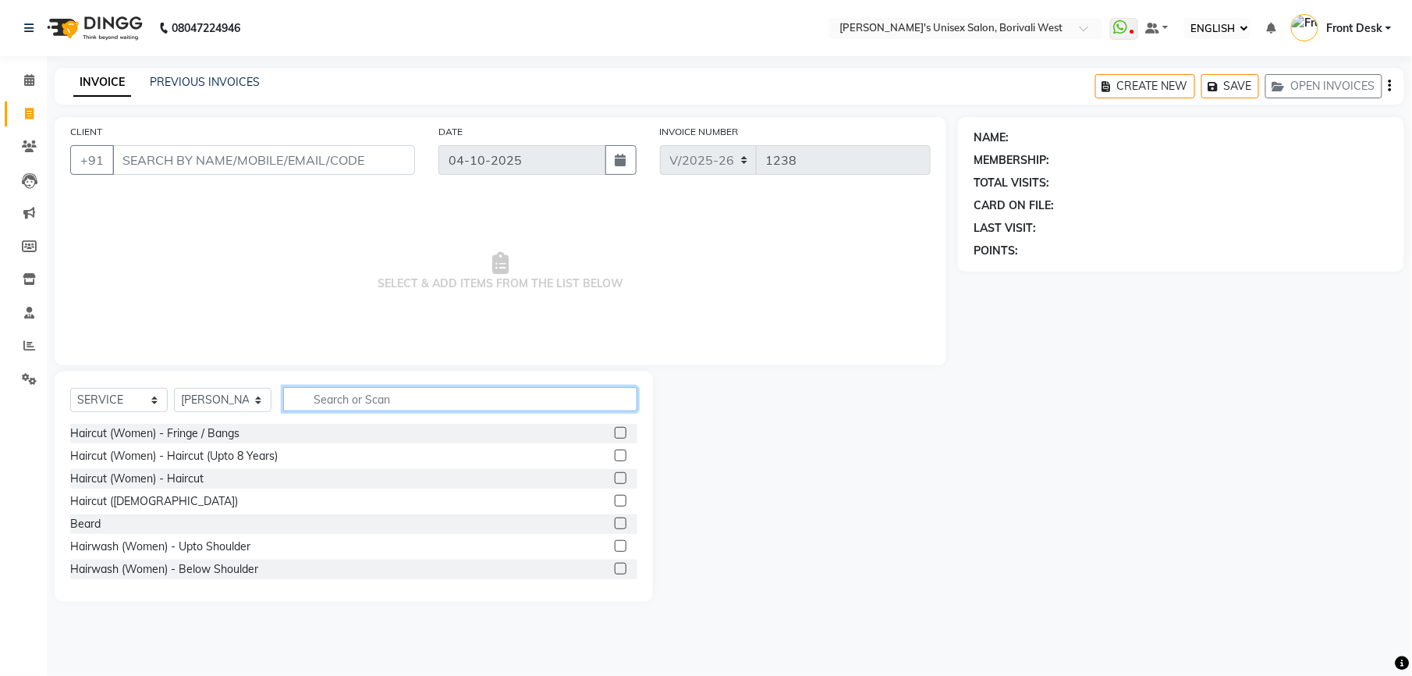
click at [365, 397] on input "text" at bounding box center [460, 399] width 354 height 24
type input "under"
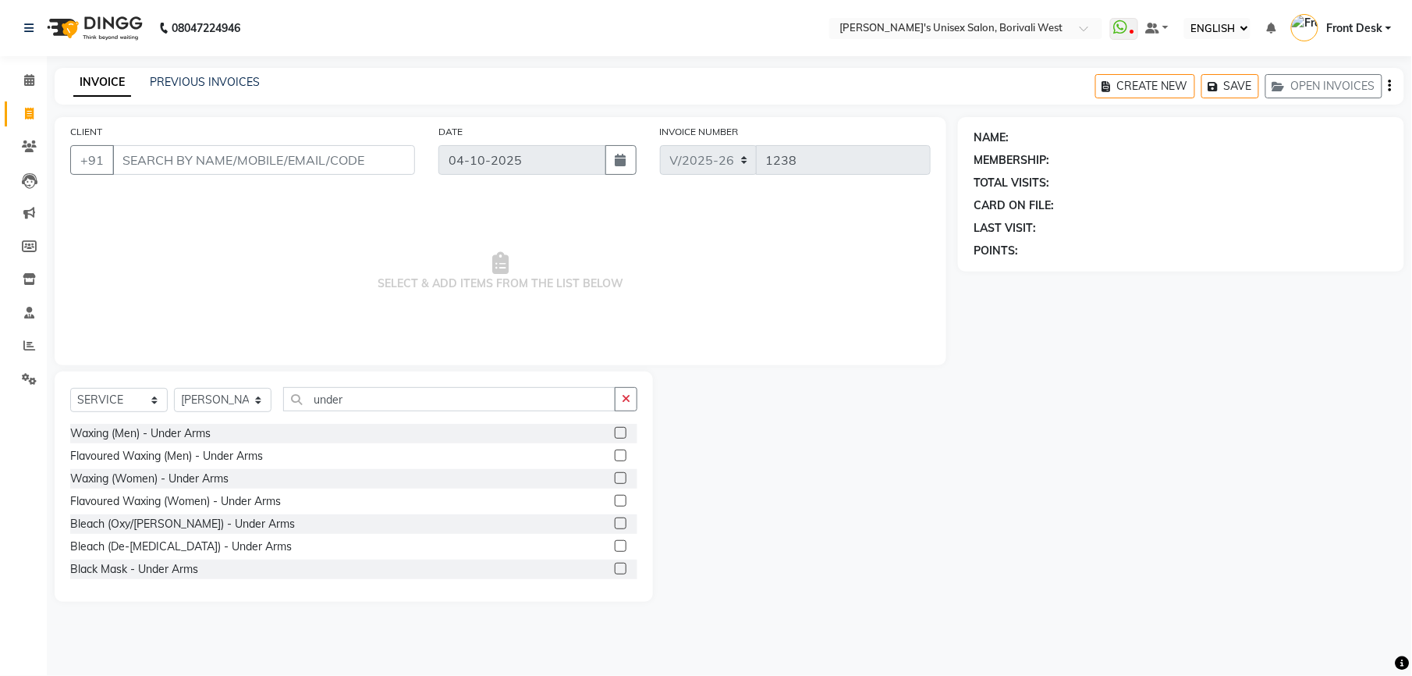
click at [615, 456] on label at bounding box center [621, 455] width 12 height 12
click at [615, 456] on input "checkbox" at bounding box center [620, 456] width 10 height 10
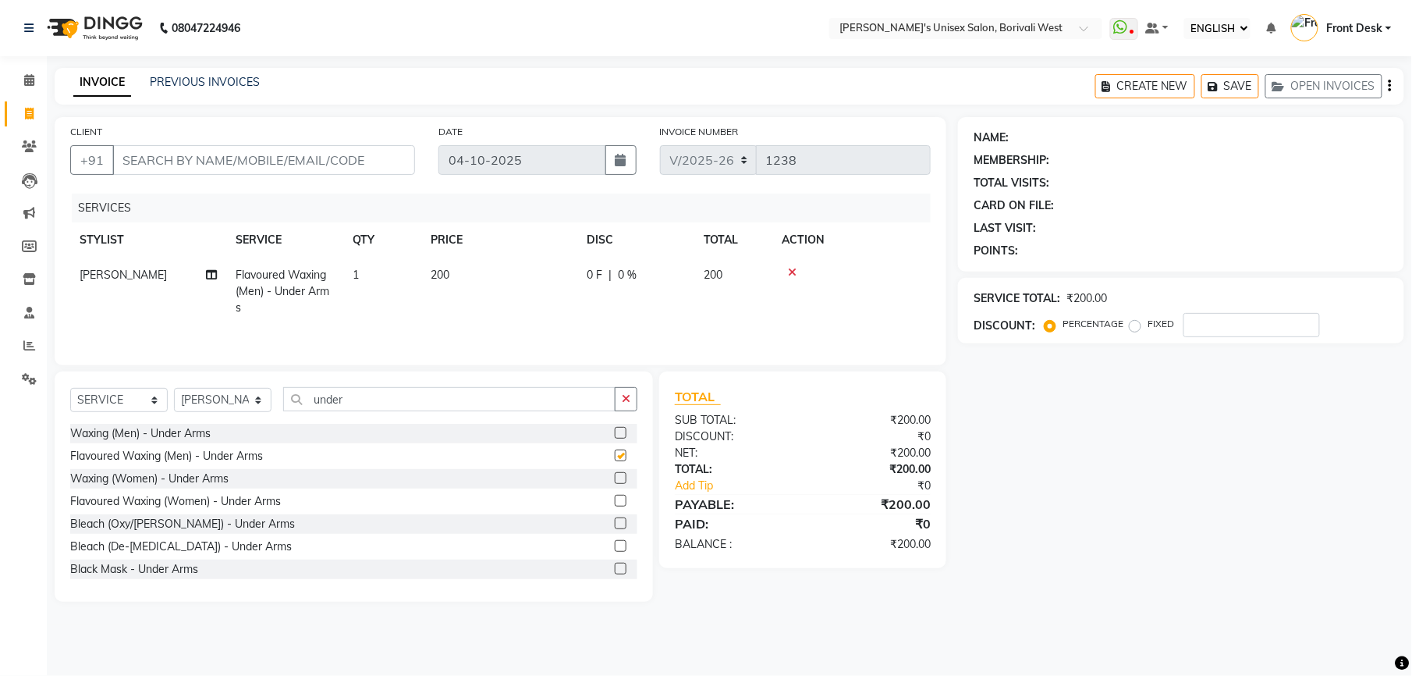
checkbox input "false"
click at [615, 435] on label at bounding box center [621, 433] width 12 height 12
click at [615, 435] on input "checkbox" at bounding box center [620, 433] width 10 height 10
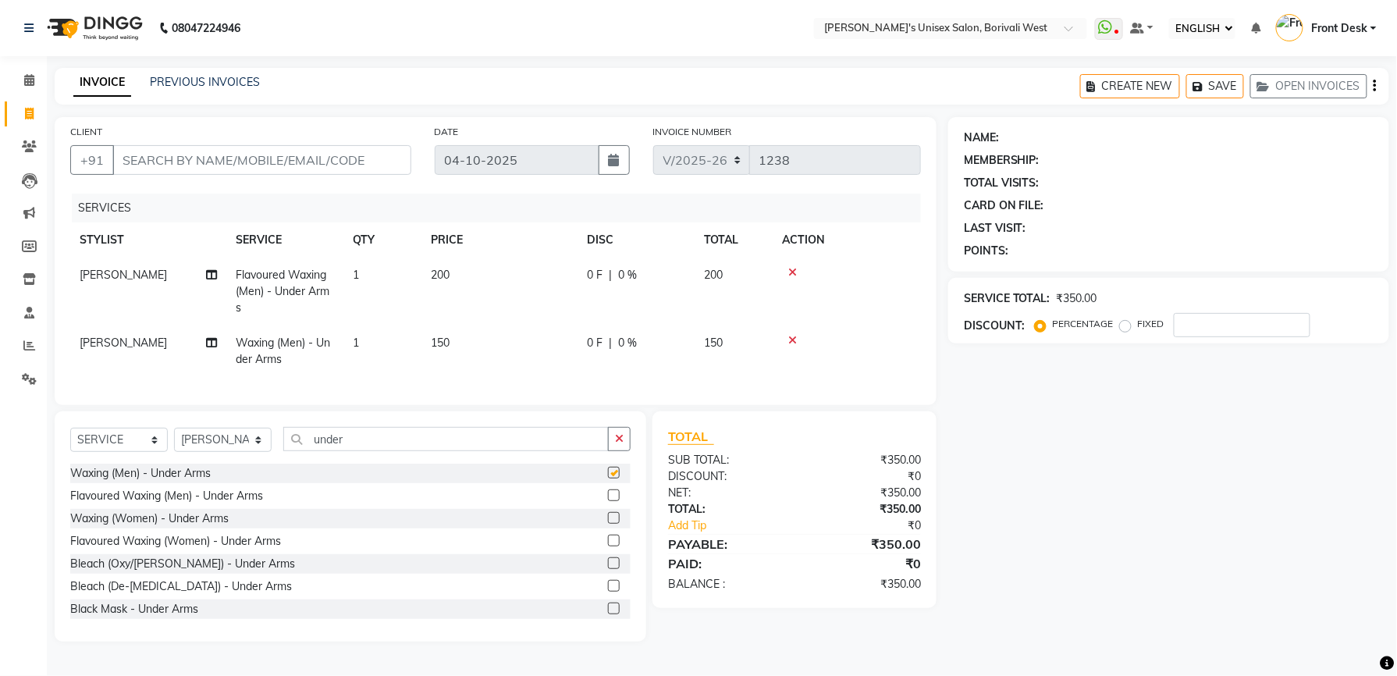
checkbox input "false"
click at [794, 267] on icon at bounding box center [792, 272] width 9 height 11
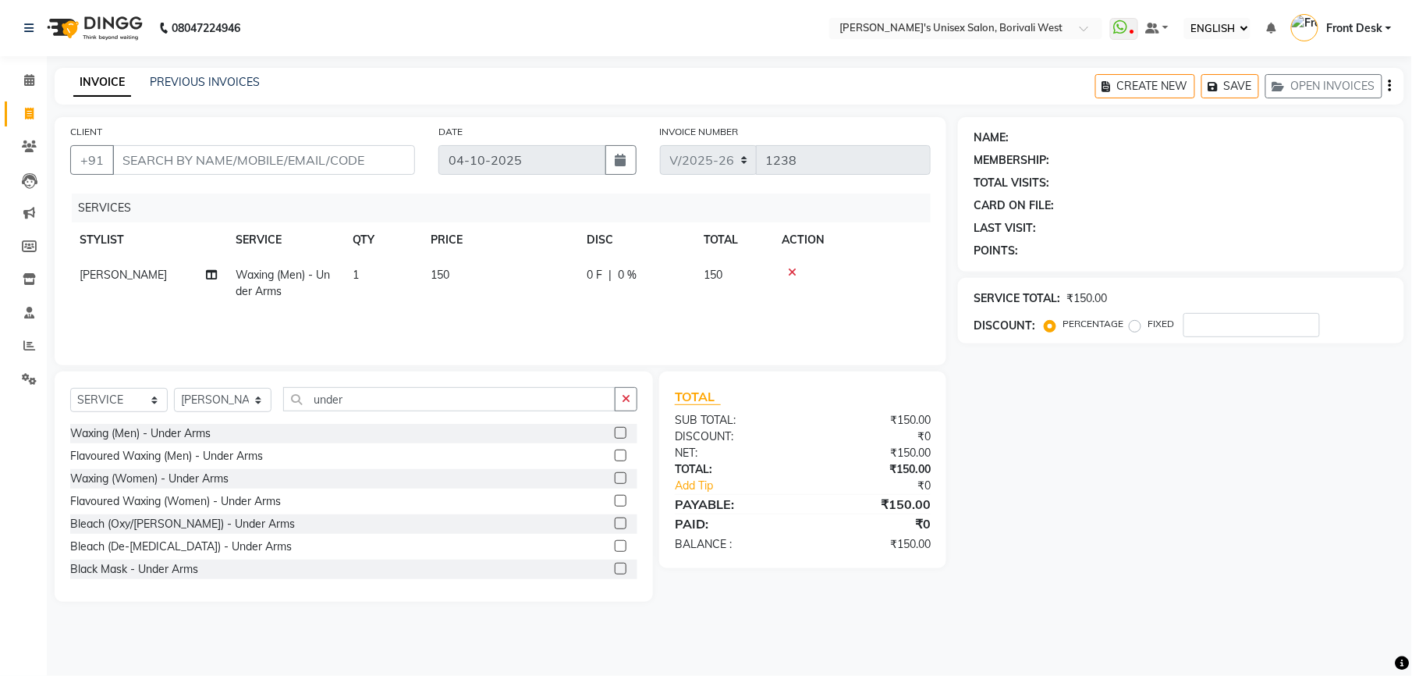
click at [481, 266] on td "150" at bounding box center [499, 284] width 156 height 52
select select "25222"
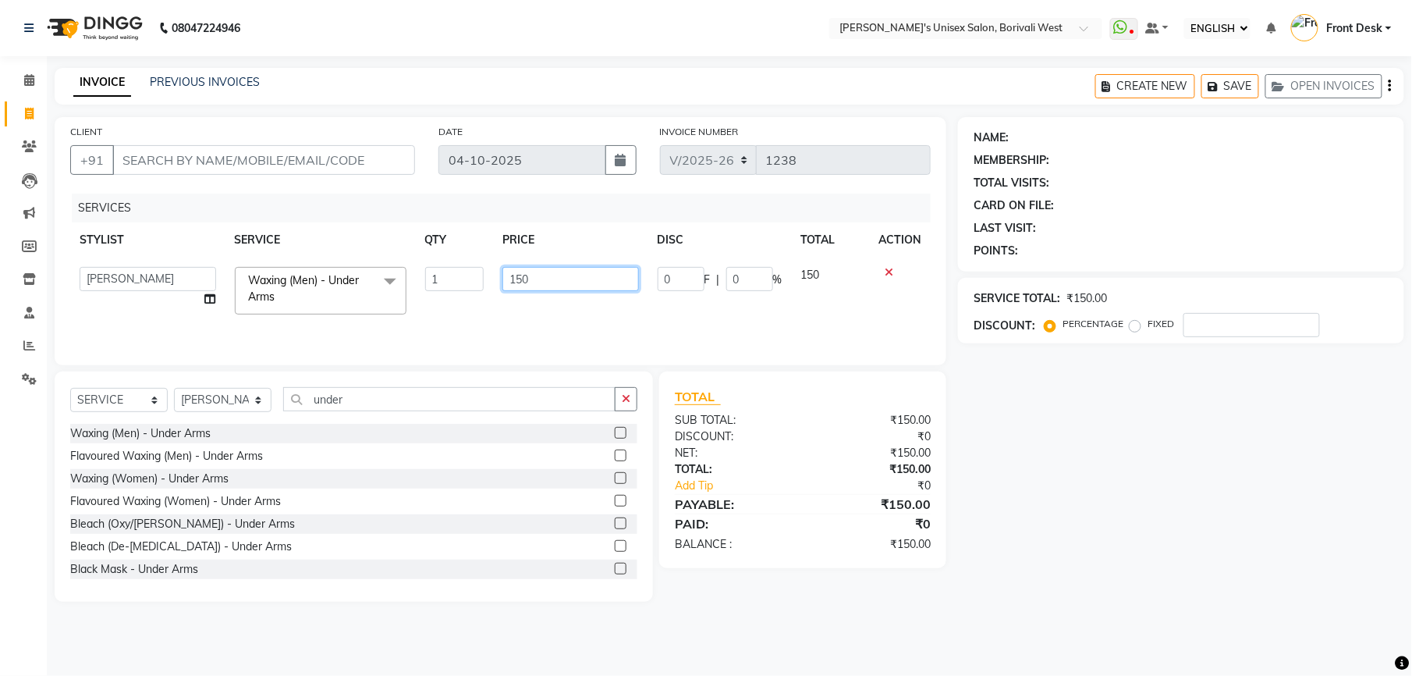
click at [534, 278] on input "150" at bounding box center [571, 279] width 137 height 24
type input "1"
type input "100"
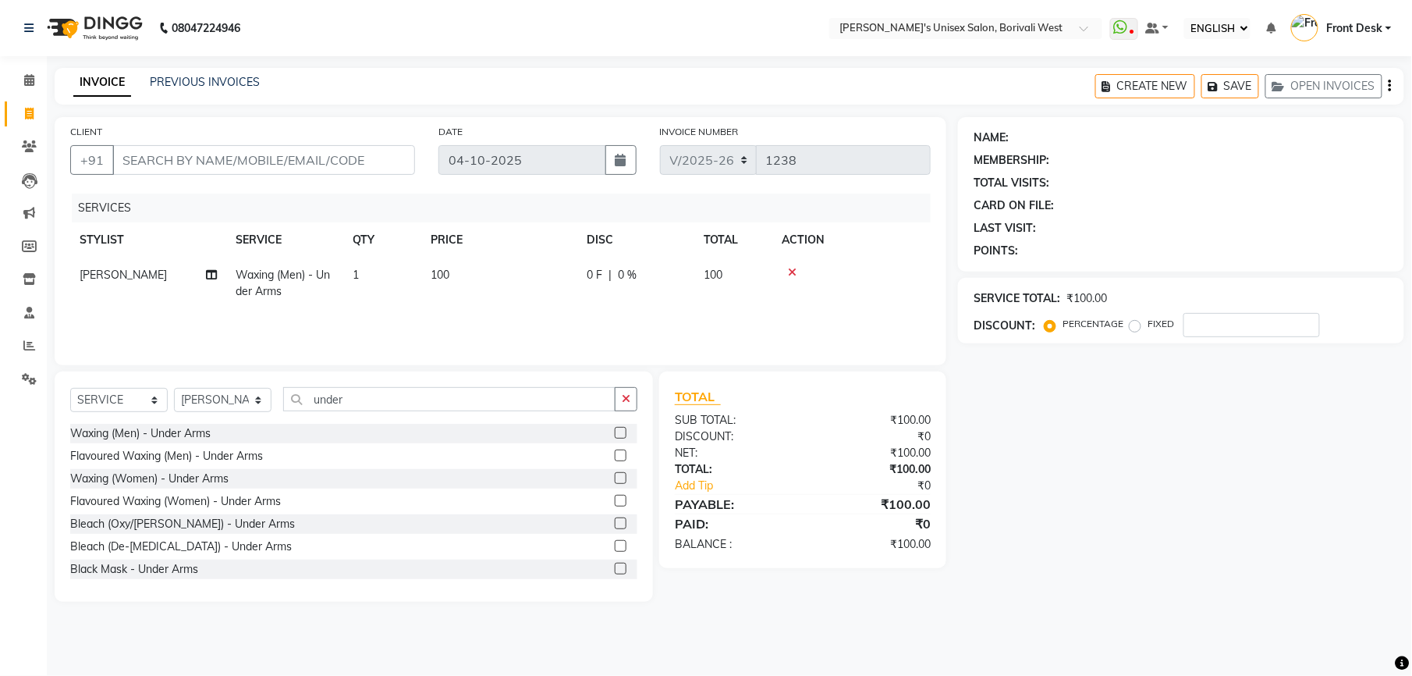
click at [615, 506] on label at bounding box center [621, 501] width 12 height 12
click at [615, 506] on input "checkbox" at bounding box center [620, 501] width 10 height 10
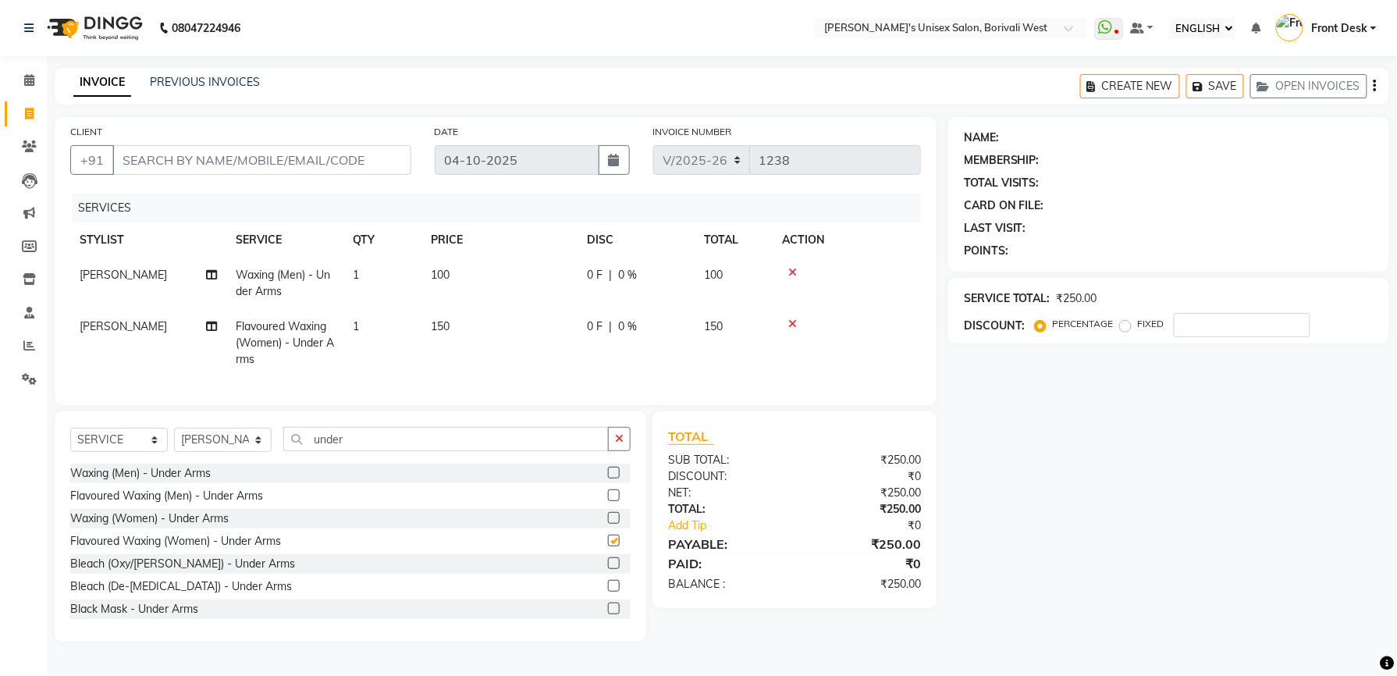
checkbox input "false"
click at [608, 524] on label at bounding box center [614, 518] width 12 height 12
click at [608, 524] on input "checkbox" at bounding box center [613, 518] width 10 height 10
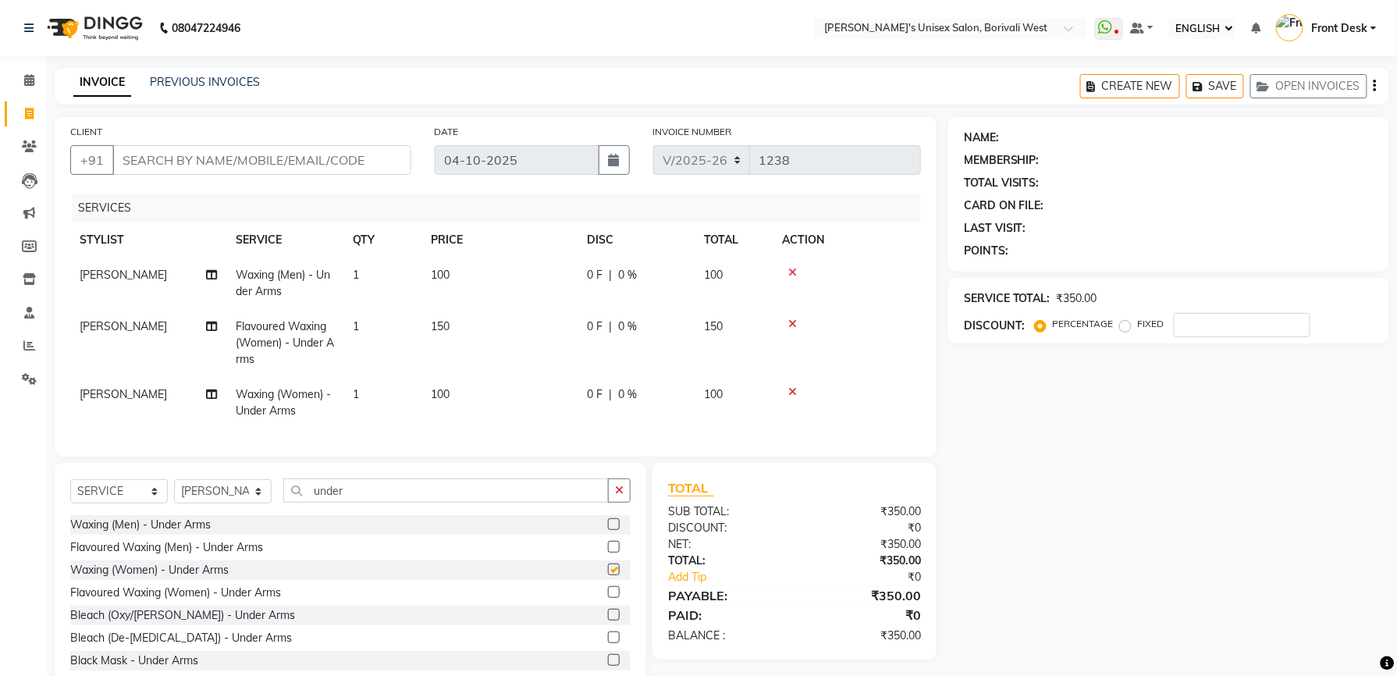
checkbox input "false"
click at [790, 325] on icon at bounding box center [792, 323] width 9 height 11
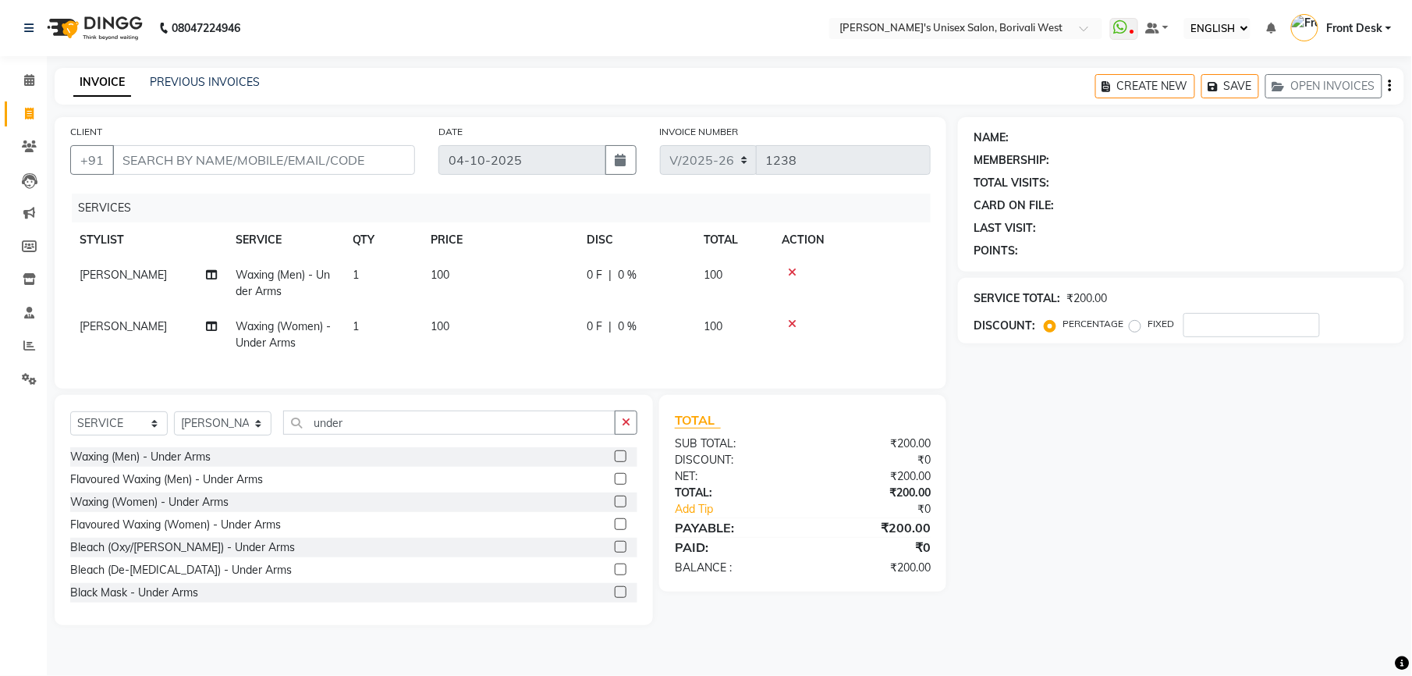
click at [791, 273] on icon at bounding box center [792, 272] width 9 height 11
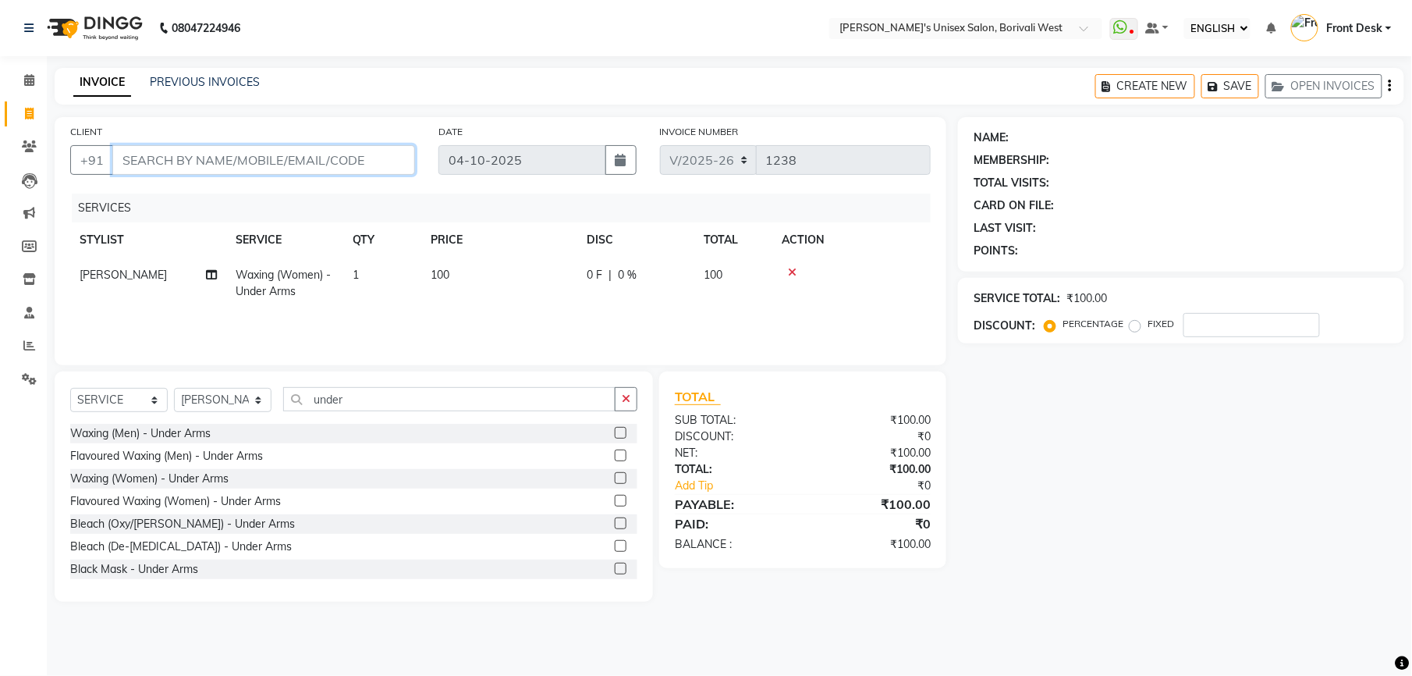
click at [340, 159] on input "CLIENT" at bounding box center [263, 160] width 303 height 30
type input "9"
type input "0"
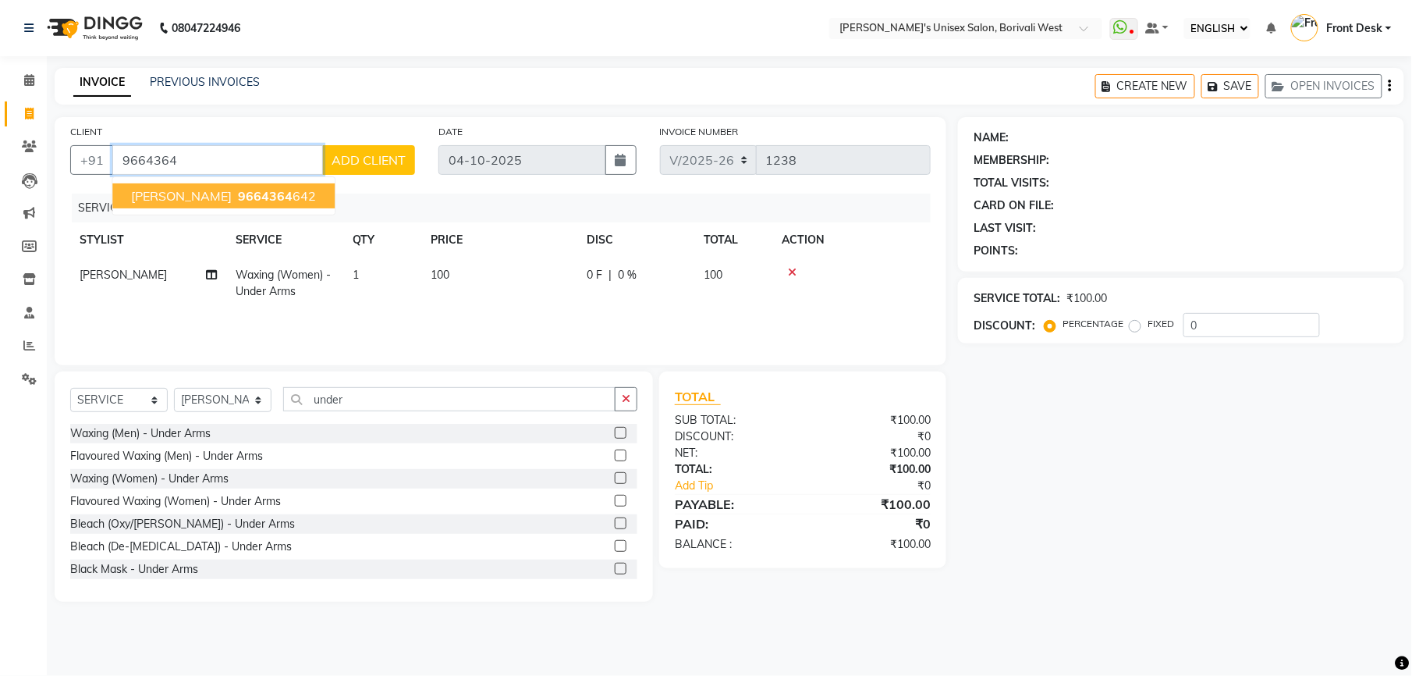
click at [315, 191] on button "priyanka sharma 9664364 642" at bounding box center [223, 195] width 222 height 25
type input "9664364642"
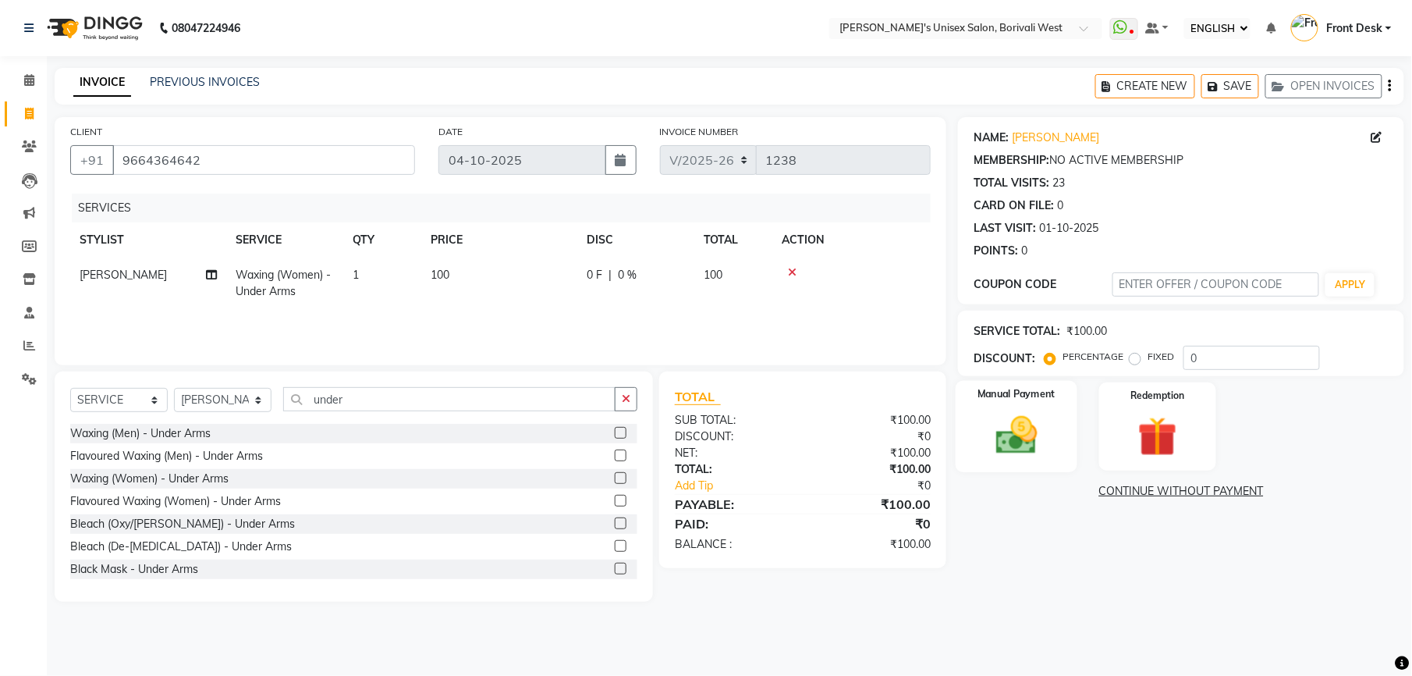
click at [1011, 409] on div "Manual Payment" at bounding box center [1017, 427] width 122 height 92
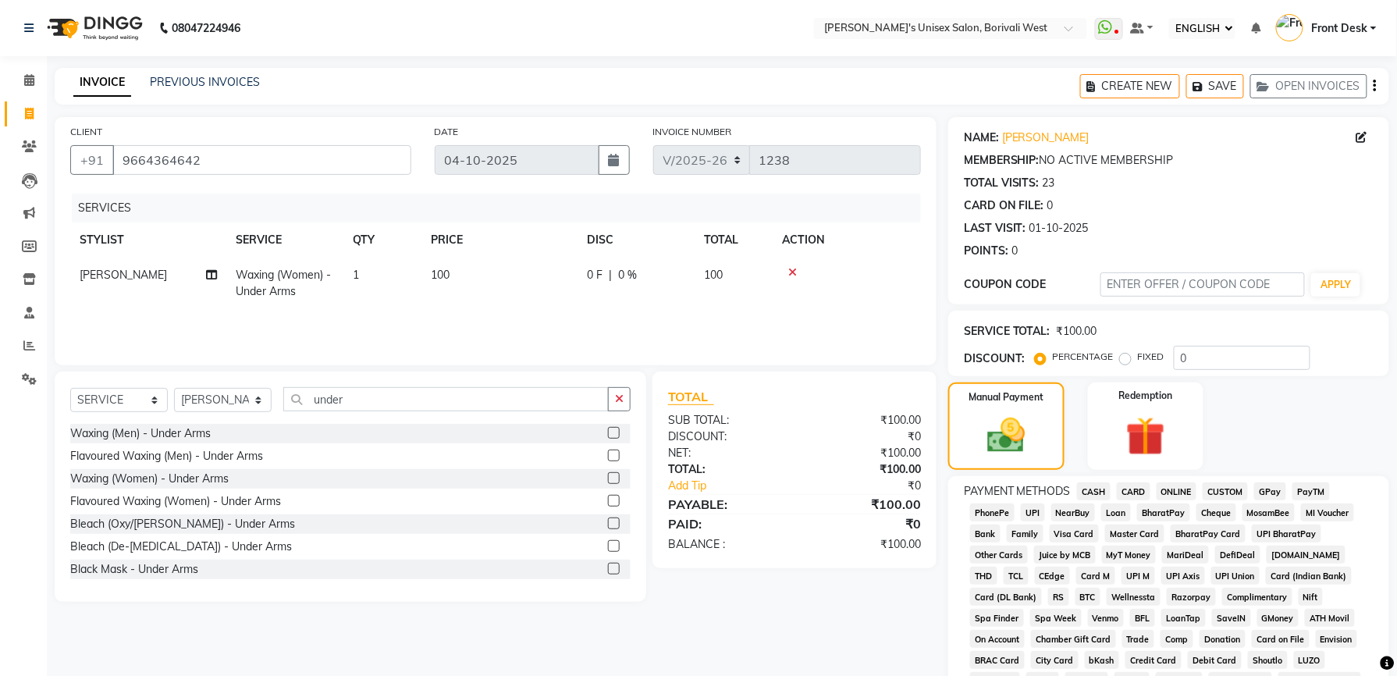
click at [1099, 488] on span "CASH" at bounding box center [1094, 491] width 34 height 18
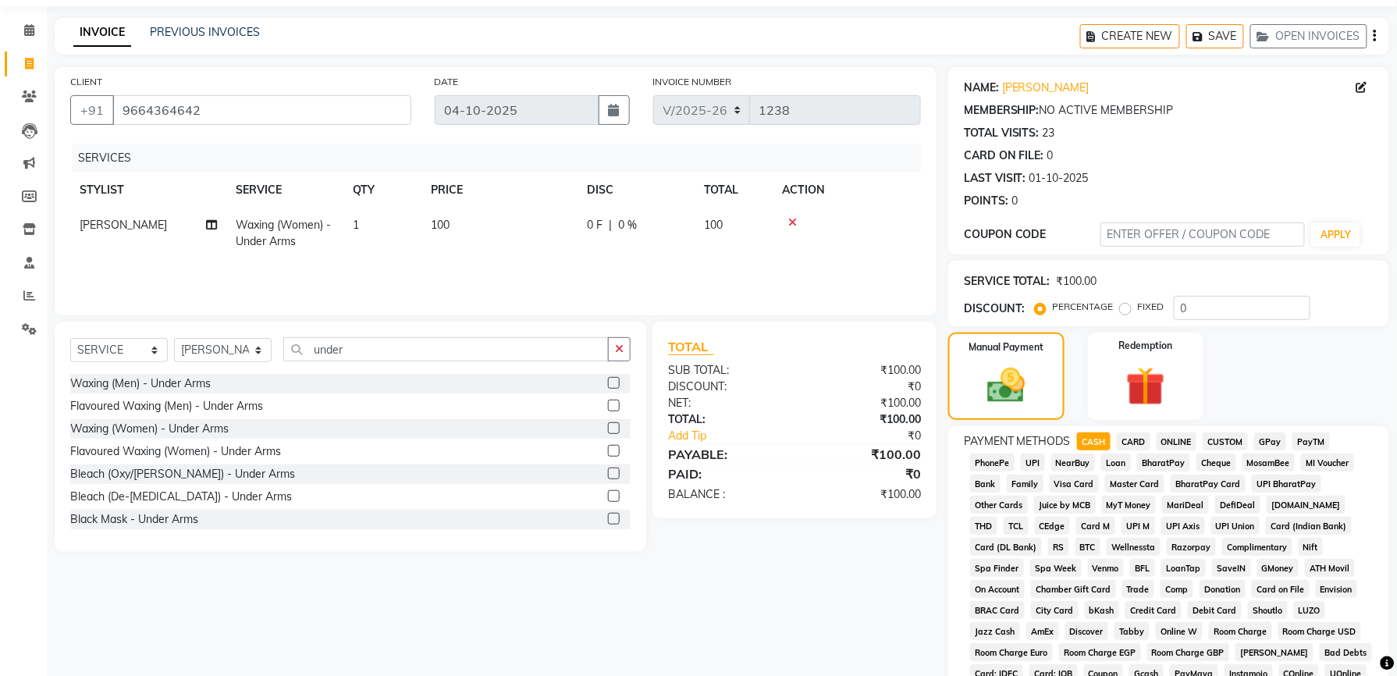
scroll to position [372, 0]
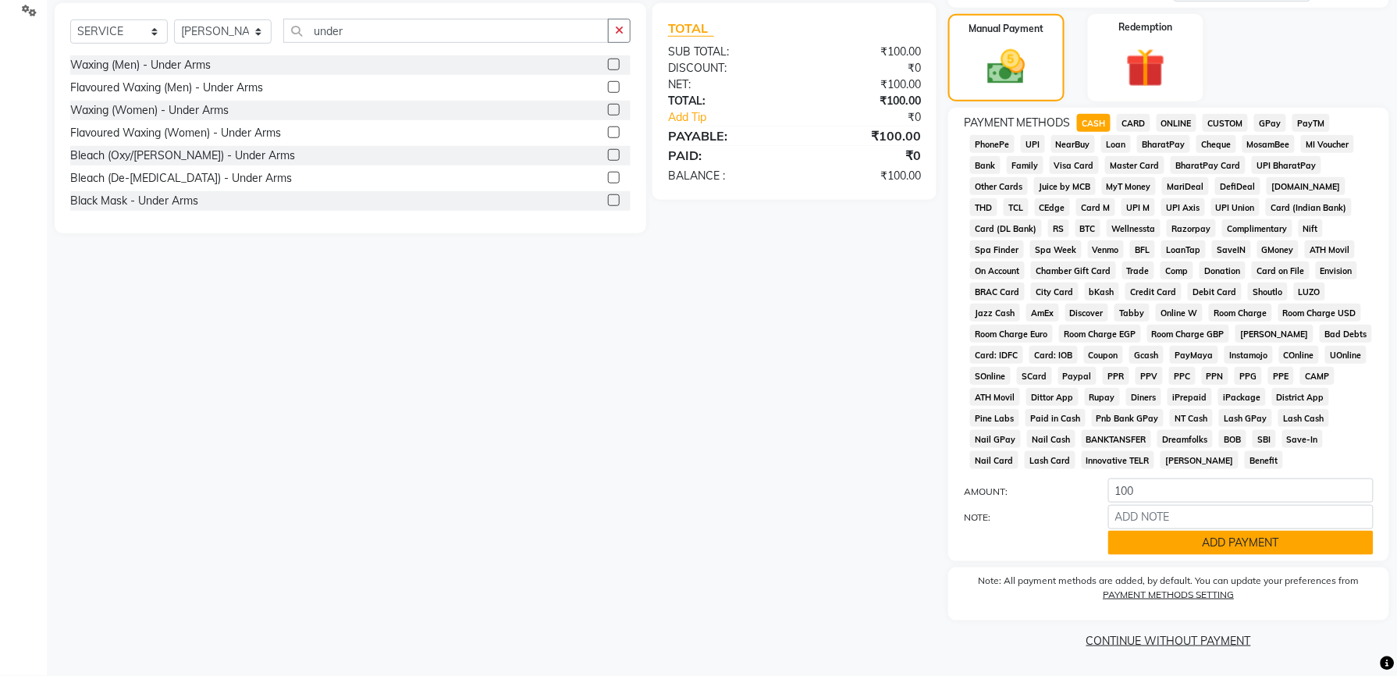
click at [1164, 541] on button "ADD PAYMENT" at bounding box center [1240, 543] width 265 height 24
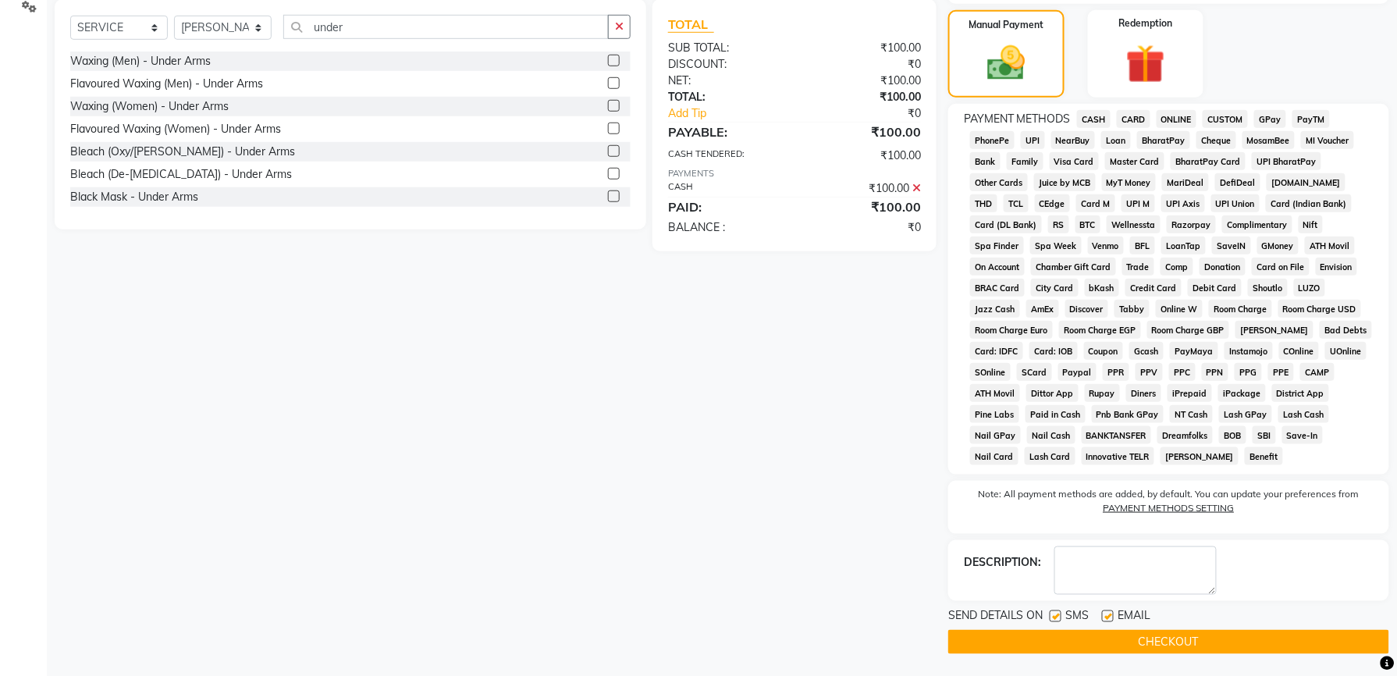
click at [1146, 643] on button "CHECKOUT" at bounding box center [1168, 642] width 441 height 24
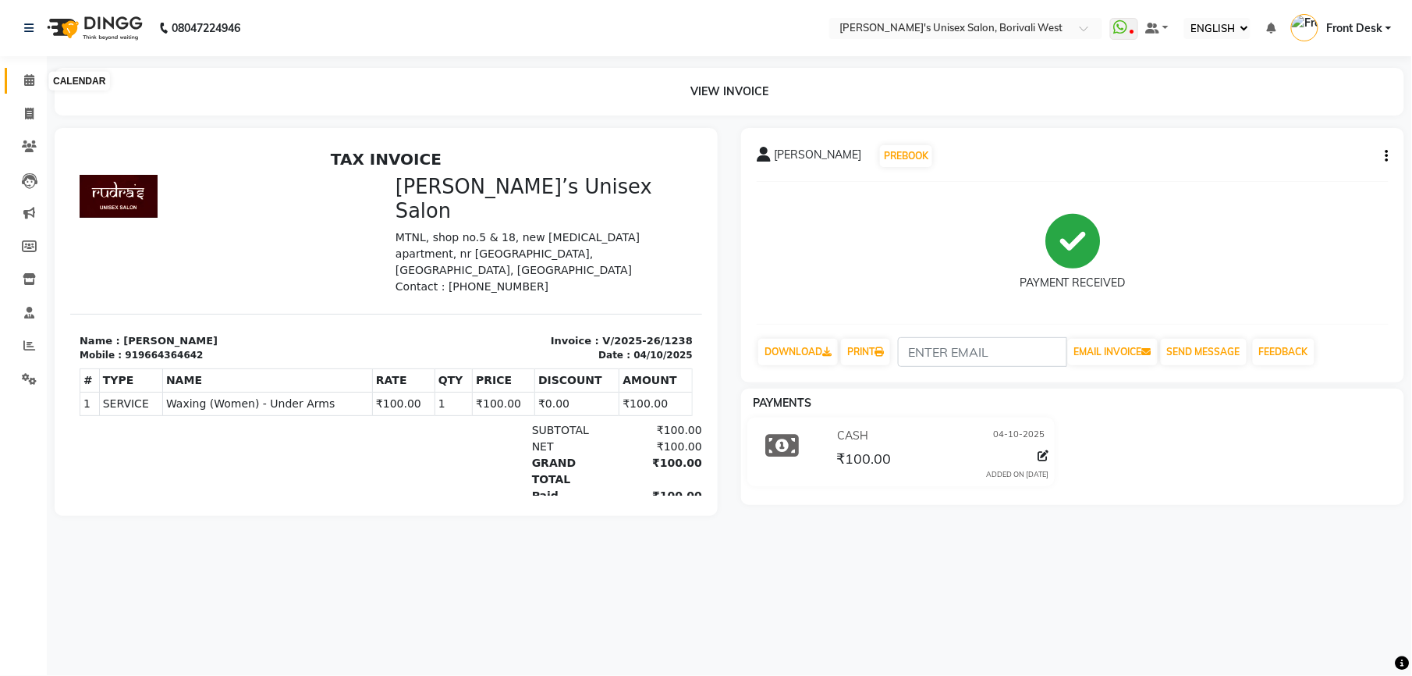
click at [24, 75] on icon at bounding box center [29, 80] width 10 height 12
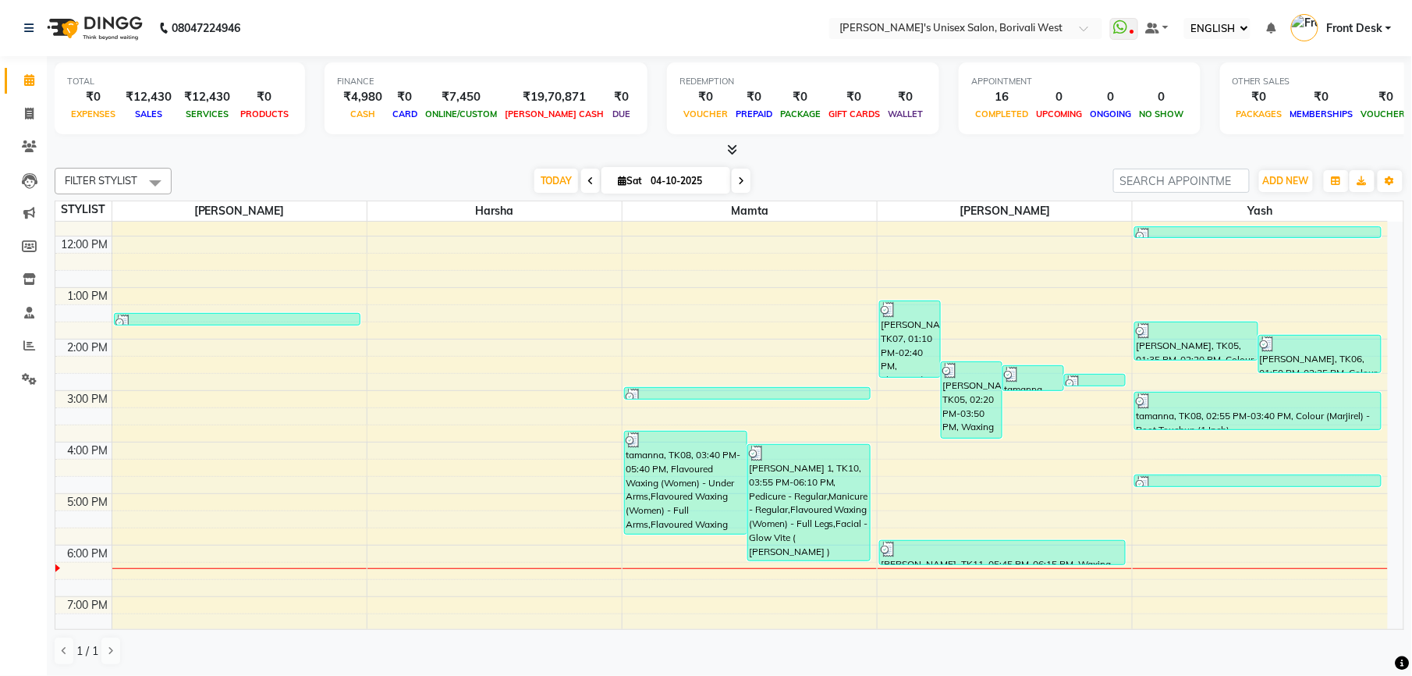
scroll to position [183, 0]
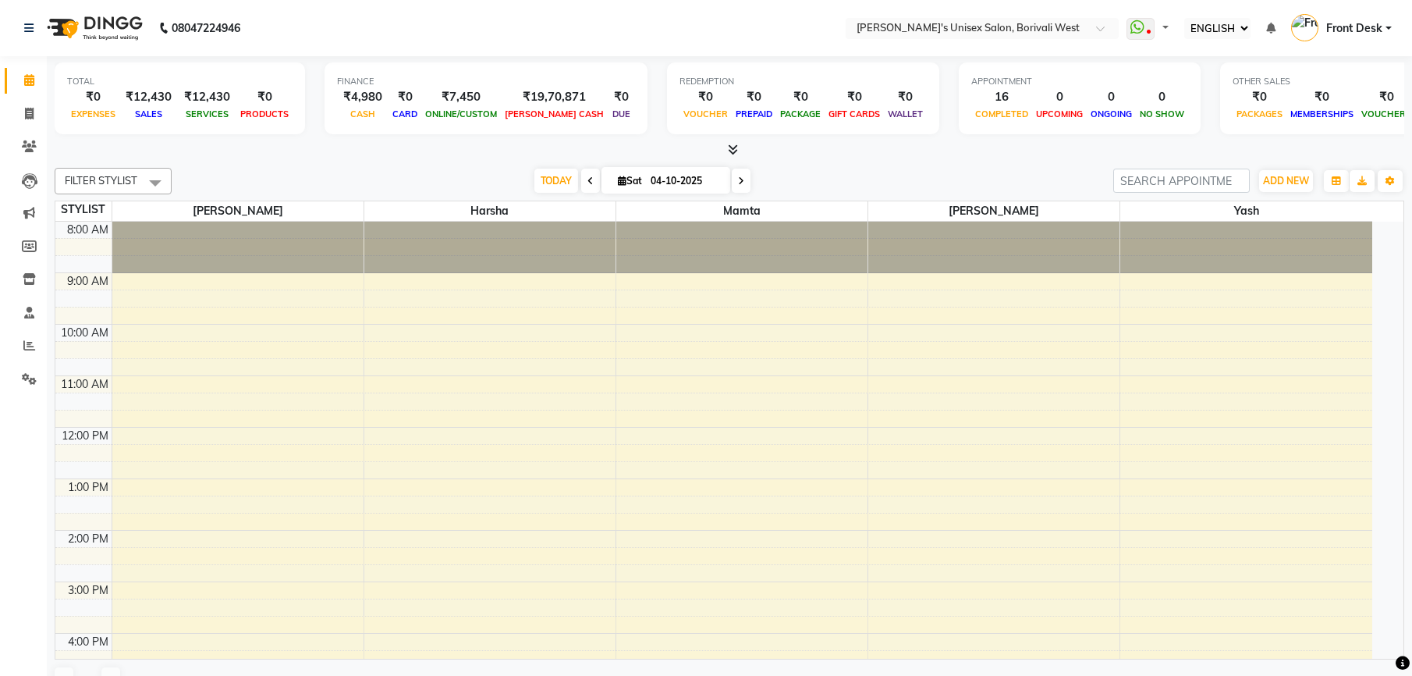
select select "ec"
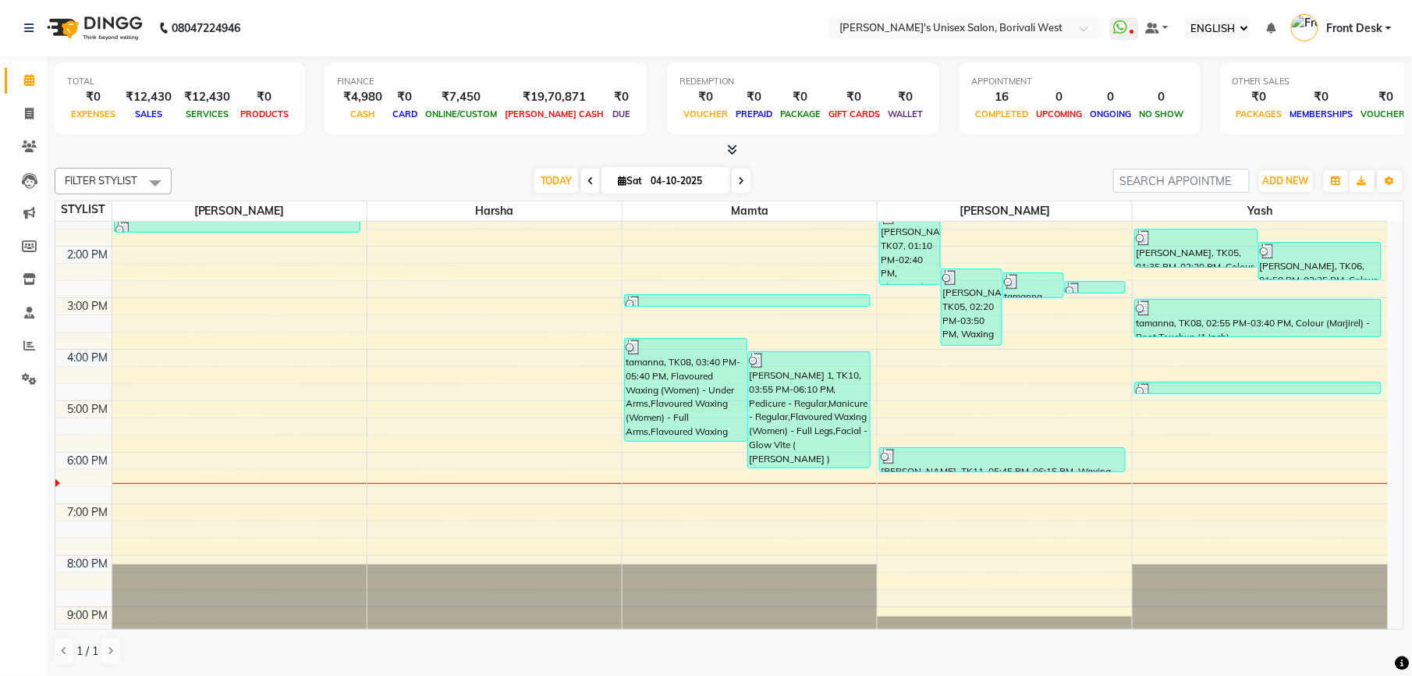
scroll to position [285, 0]
